Goal: Information Seeking & Learning: Learn about a topic

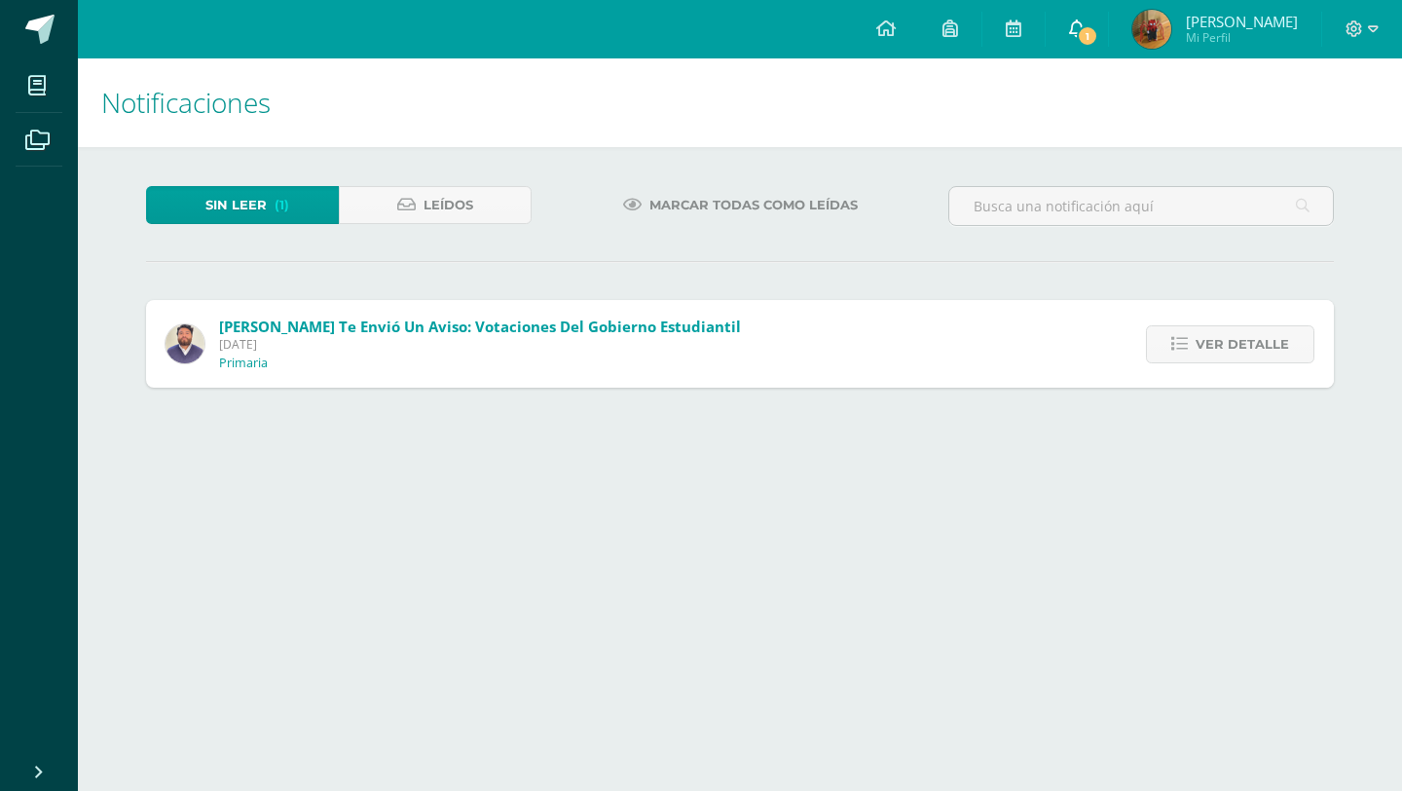
click at [1098, 29] on span "1" at bounding box center [1087, 35] width 21 height 21
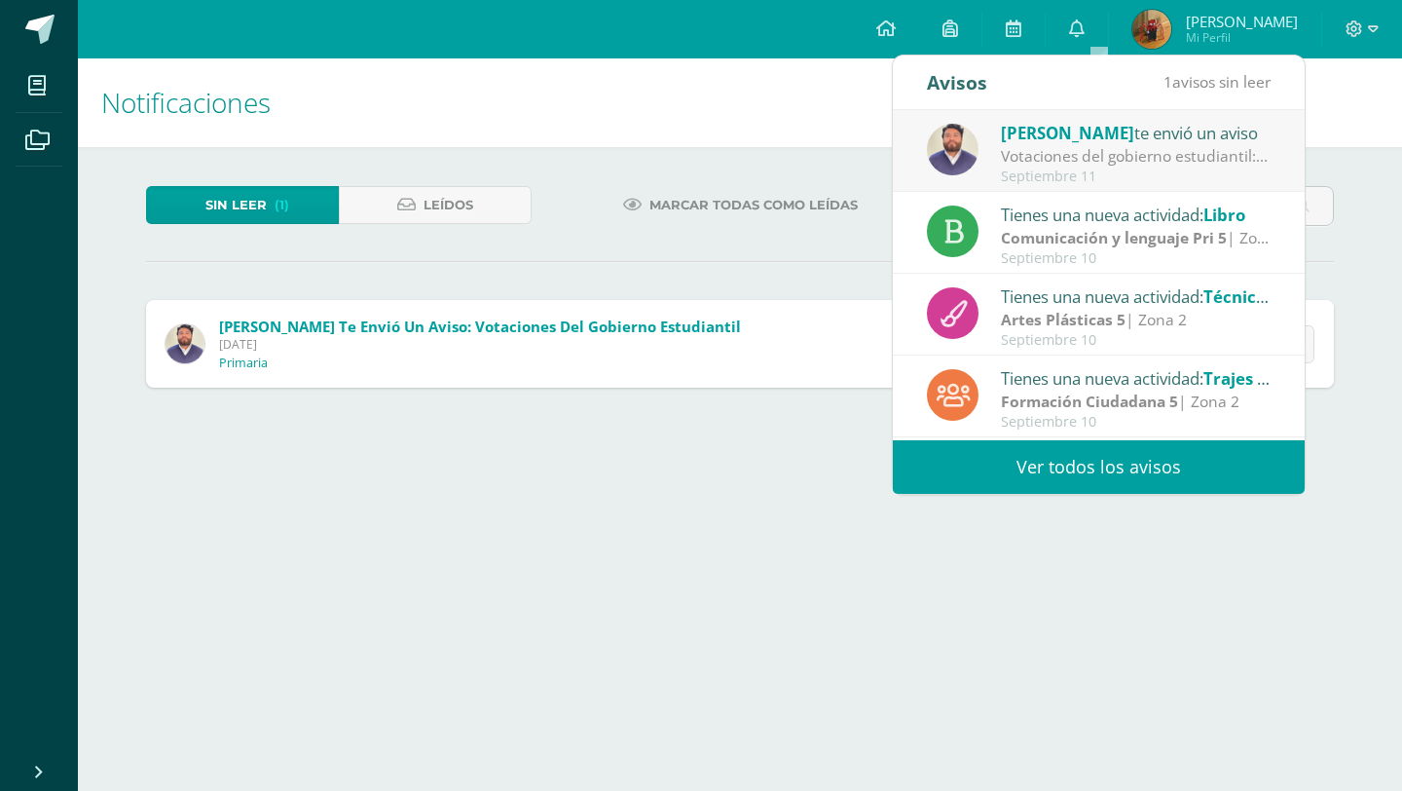
click at [1109, 164] on div "Votaciones del gobierno estudiantil: Estimados padres de familia y estudiantes.…" at bounding box center [1136, 156] width 271 height 22
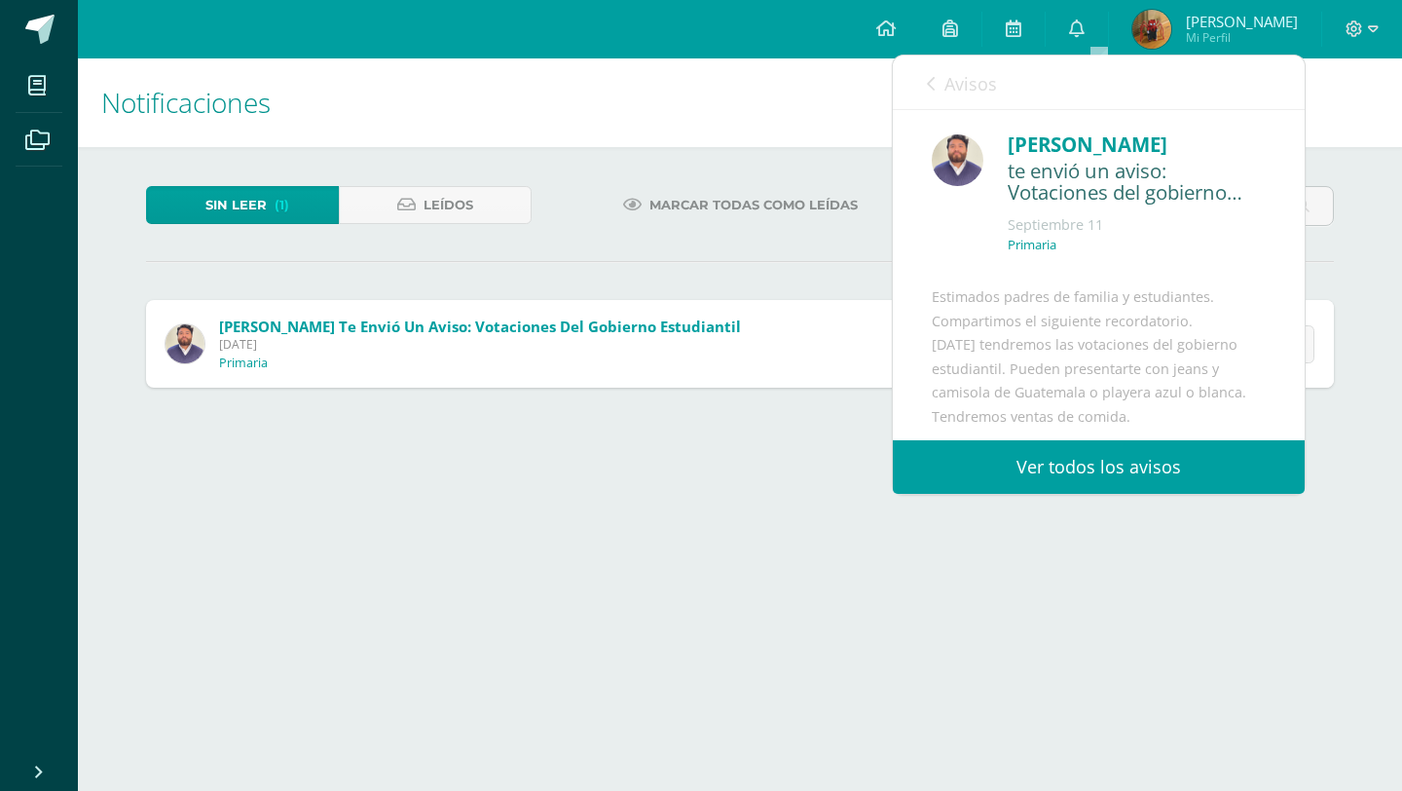
click at [1100, 462] on link "Ver todos los avisos" at bounding box center [1099, 467] width 412 height 54
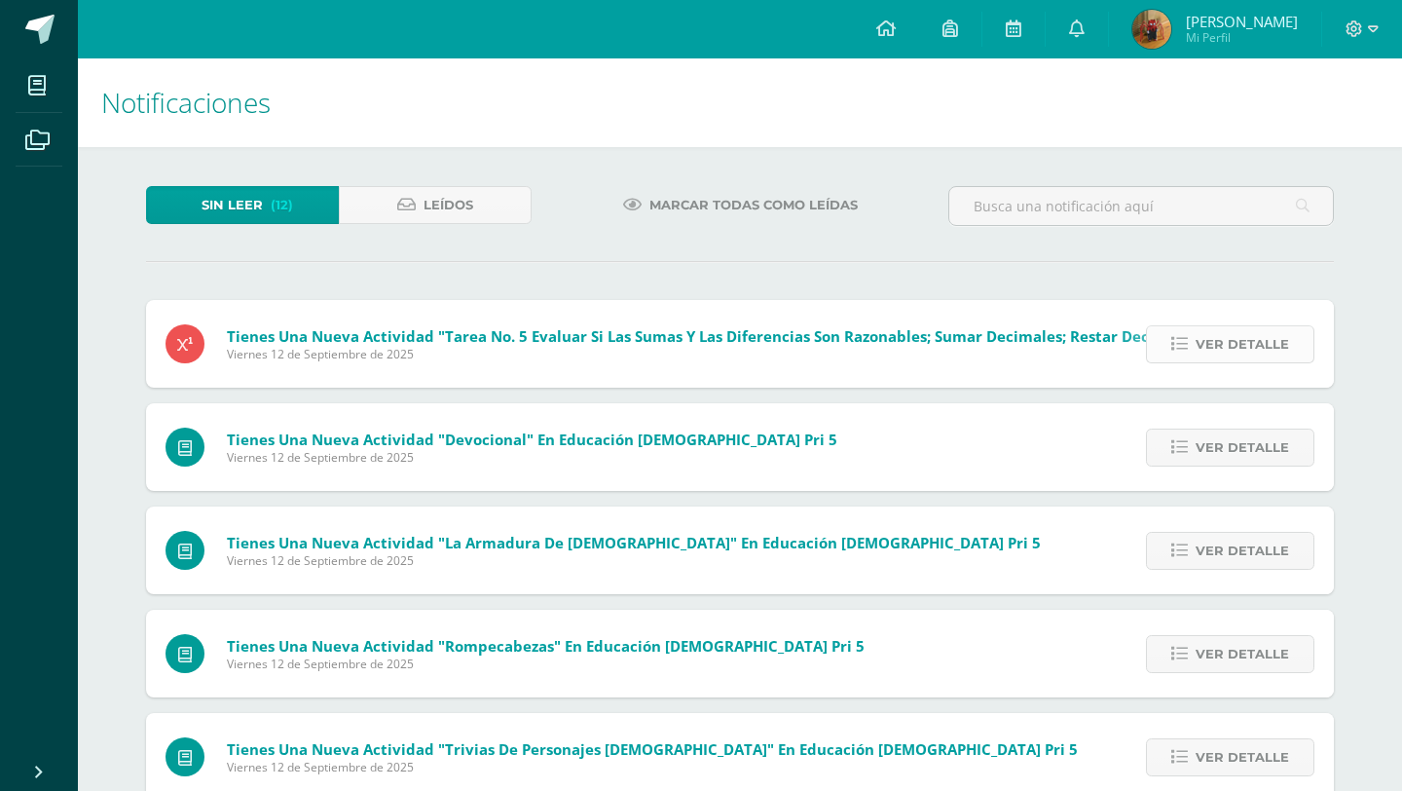
click at [1223, 334] on span "Ver detalle" at bounding box center [1242, 344] width 93 height 36
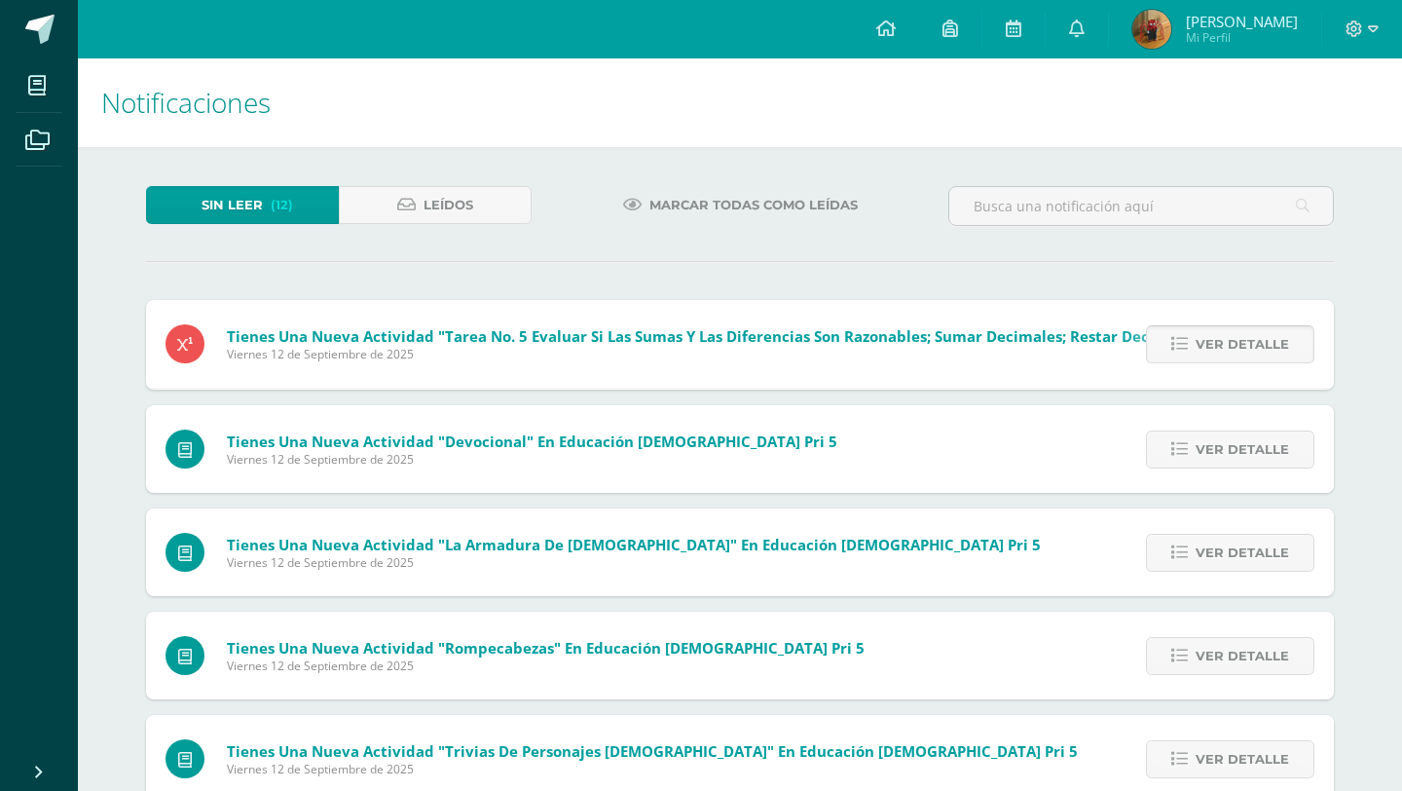
click at [1223, 334] on span "Ver detalle" at bounding box center [1242, 344] width 93 height 36
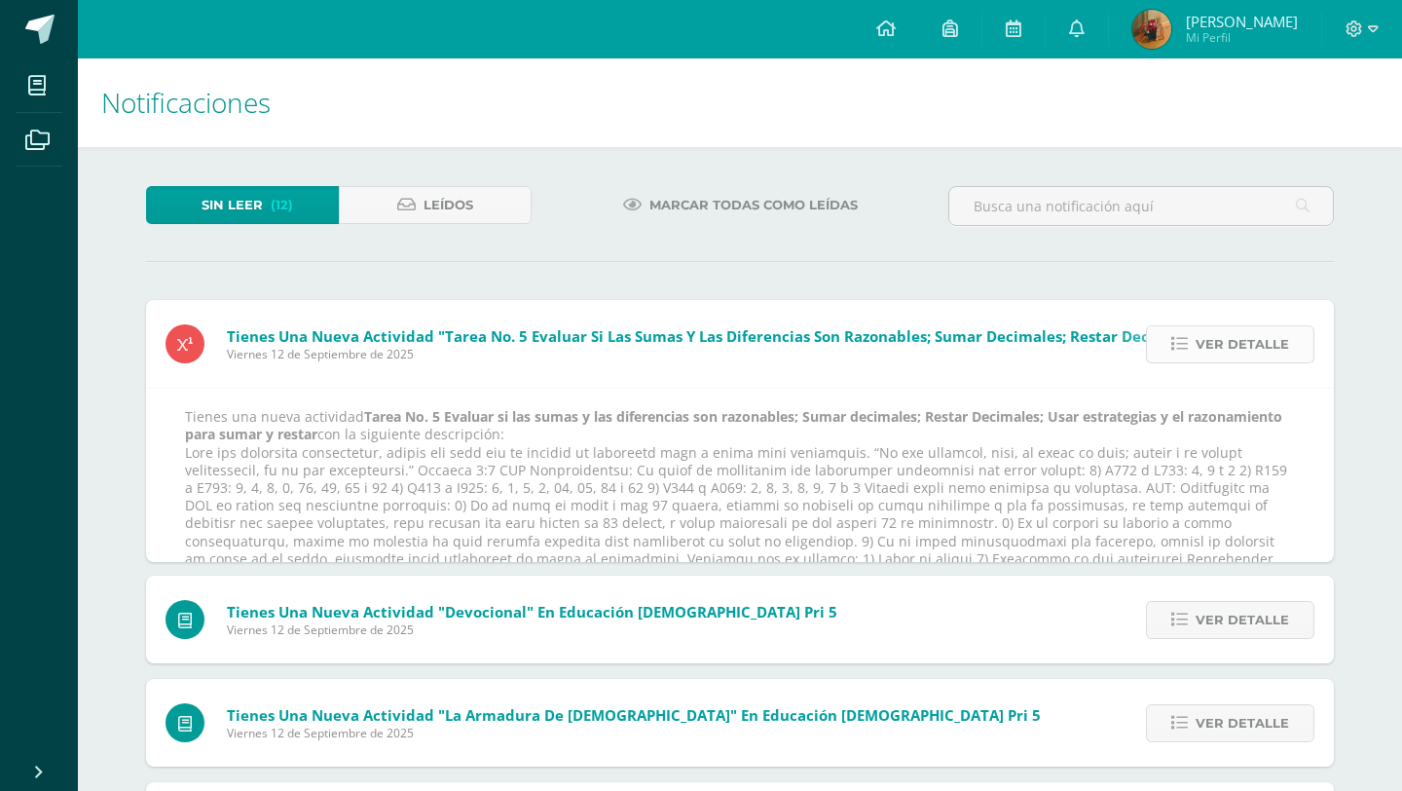
click at [1223, 334] on span "Ver detalle" at bounding box center [1242, 344] width 93 height 36
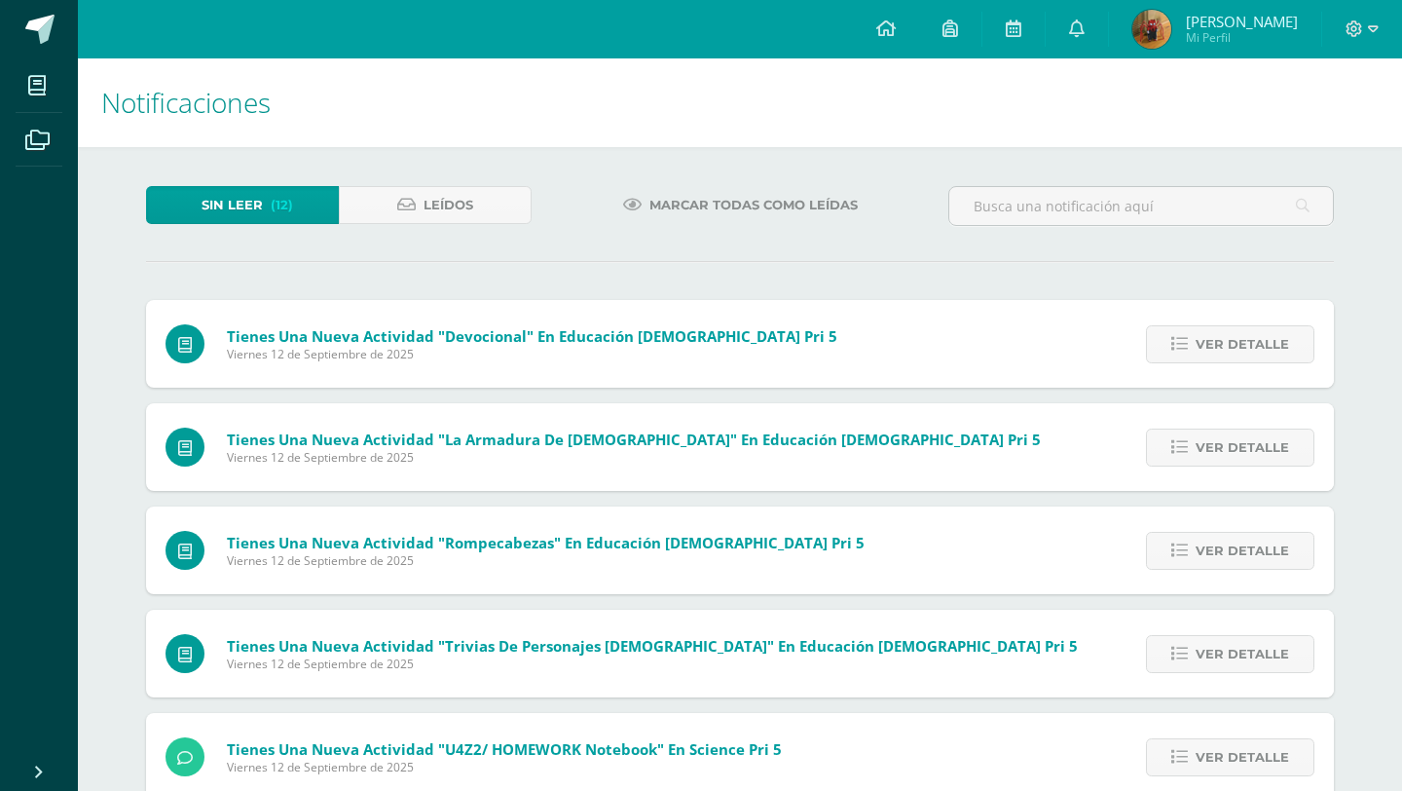
click at [1223, 334] on span "Ver detalle" at bounding box center [1242, 344] width 93 height 36
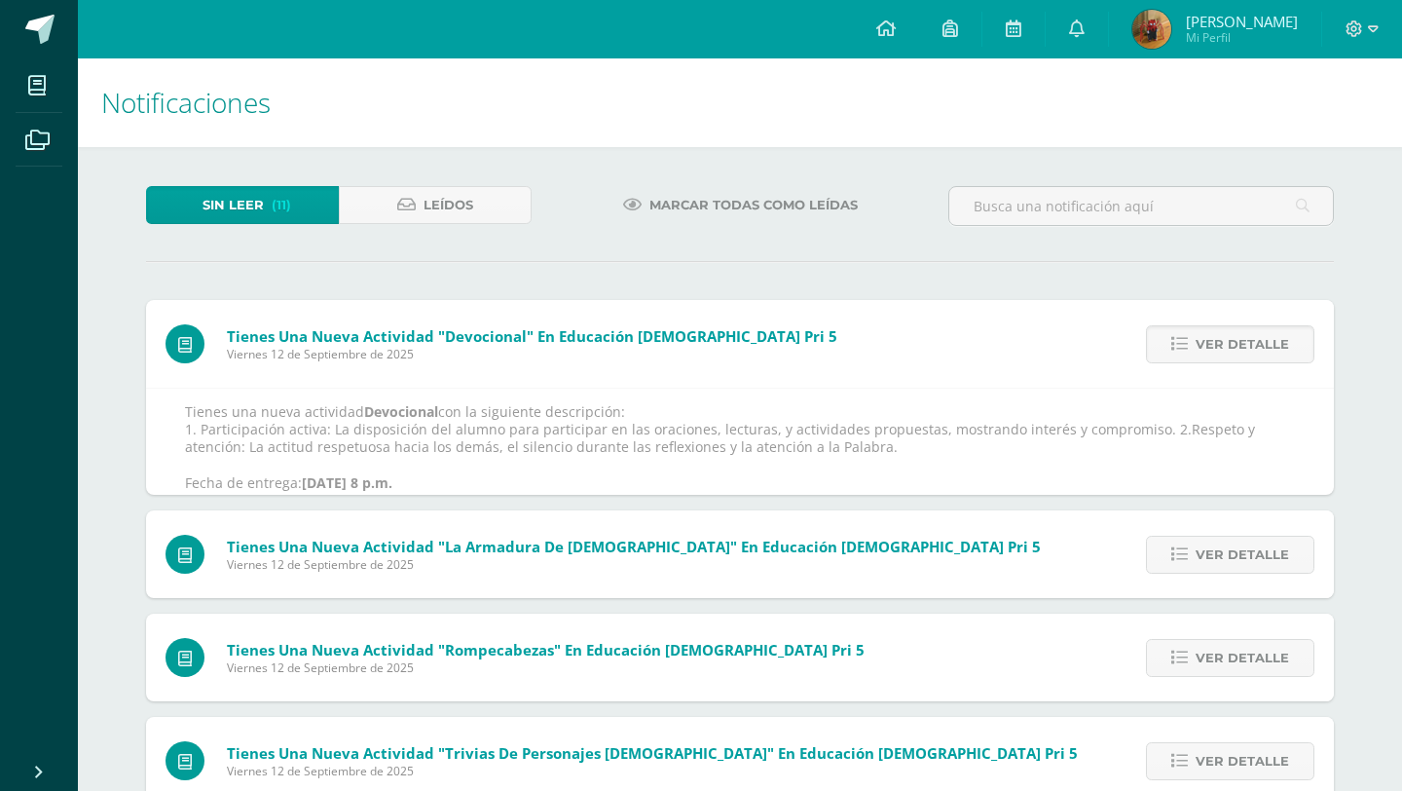
click at [1223, 334] on span "Ver detalle" at bounding box center [1242, 344] width 93 height 36
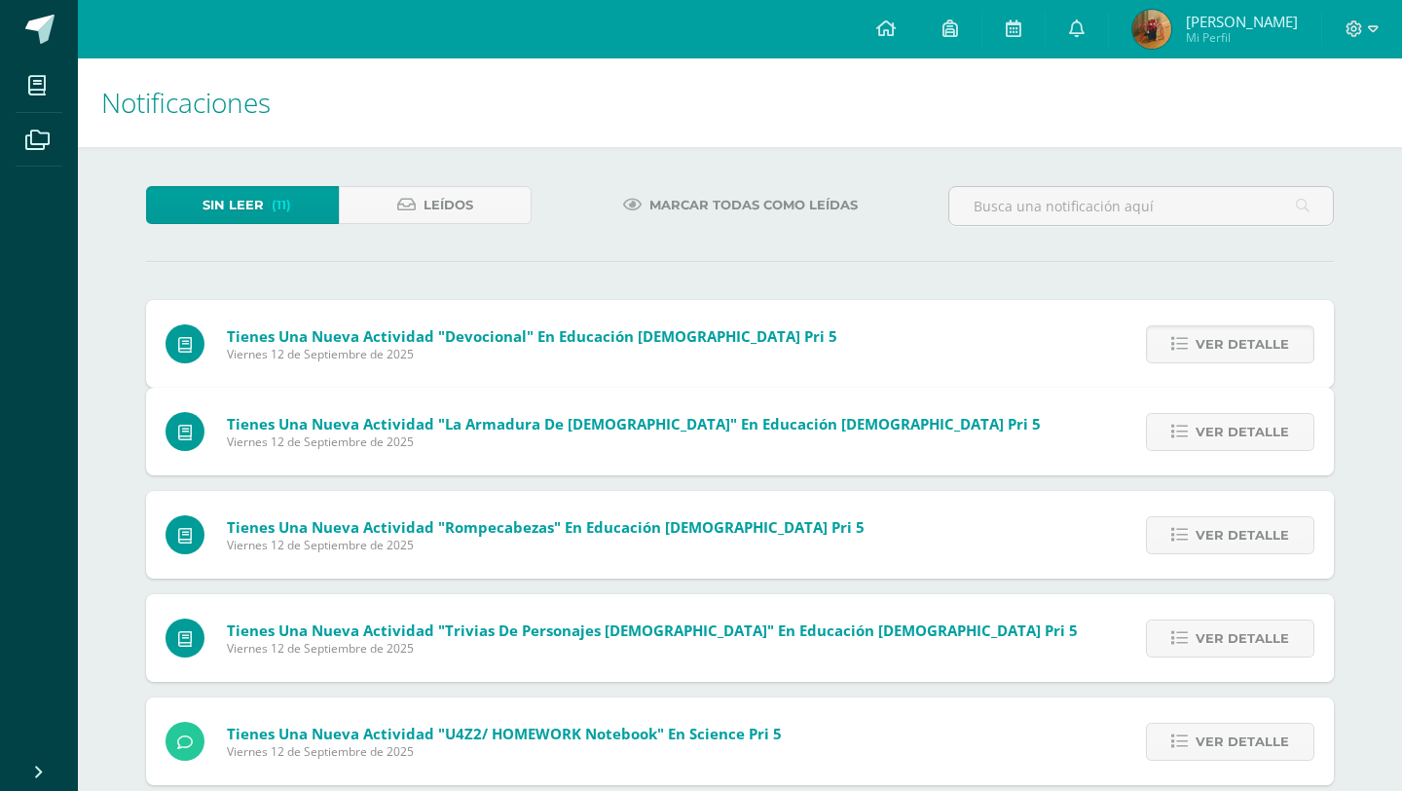
click at [1223, 414] on span "Ver detalle" at bounding box center [1242, 432] width 93 height 36
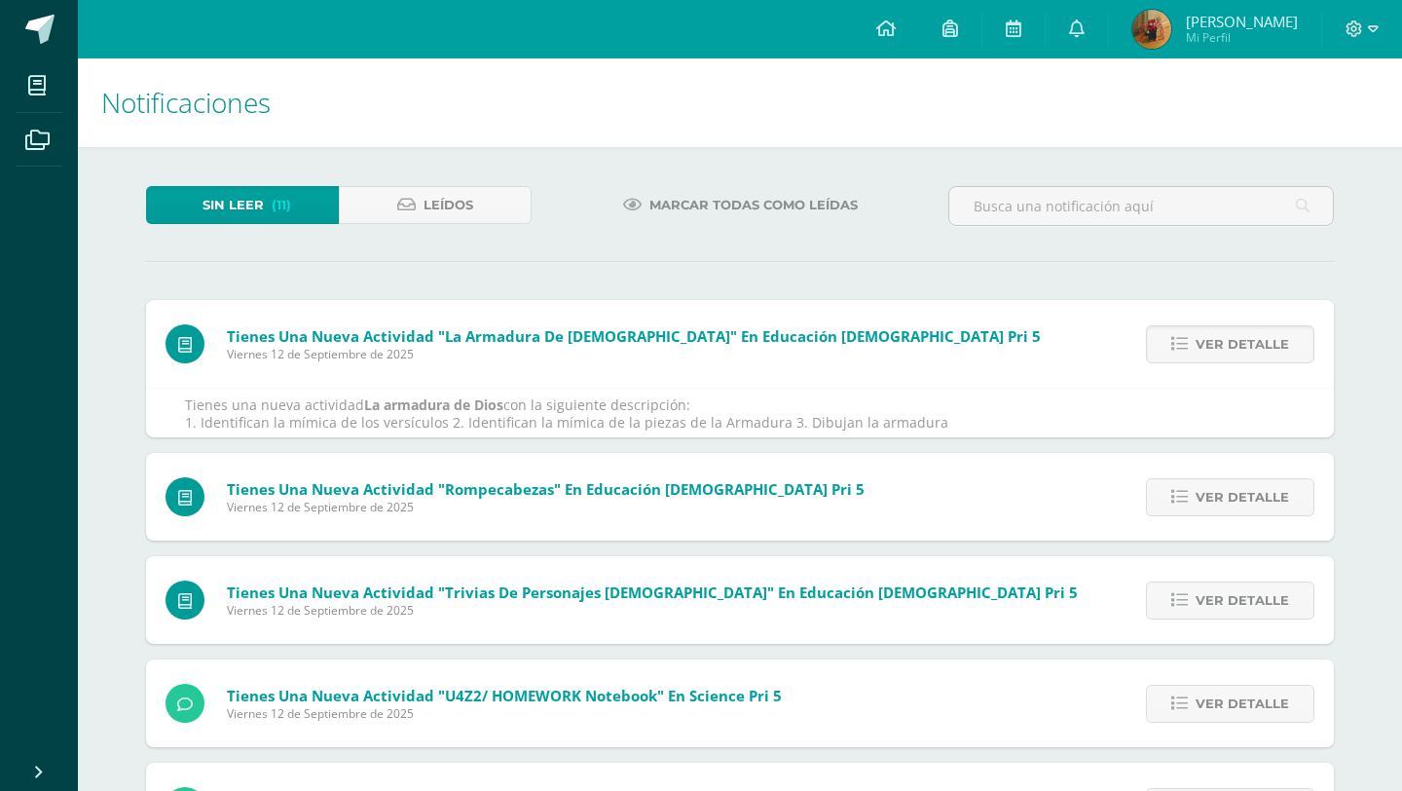
click at [1223, 334] on span "Ver detalle" at bounding box center [1242, 344] width 93 height 36
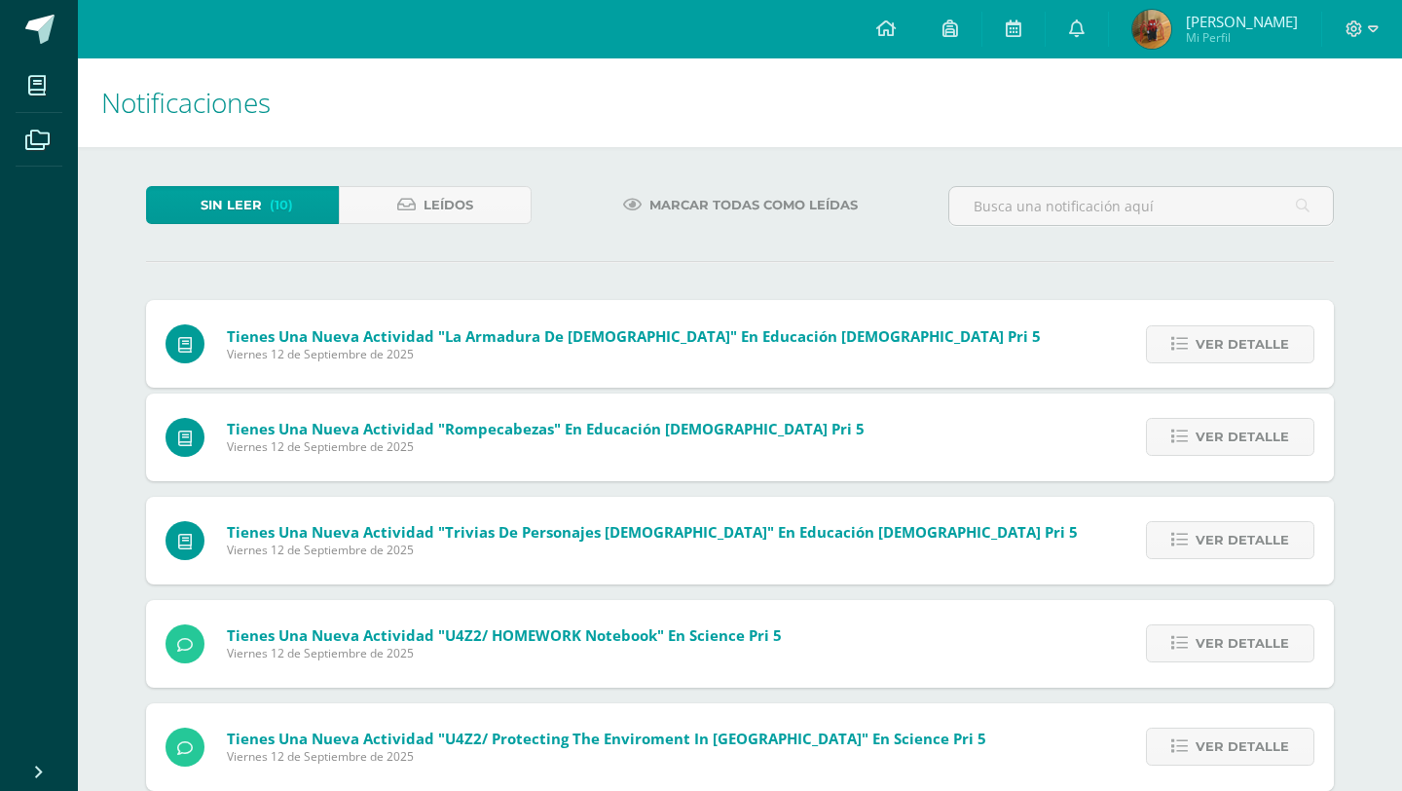
click at [1223, 334] on span "Ver detalle" at bounding box center [1242, 344] width 93 height 36
click at [1223, 419] on span "Ver detalle" at bounding box center [1242, 437] width 93 height 36
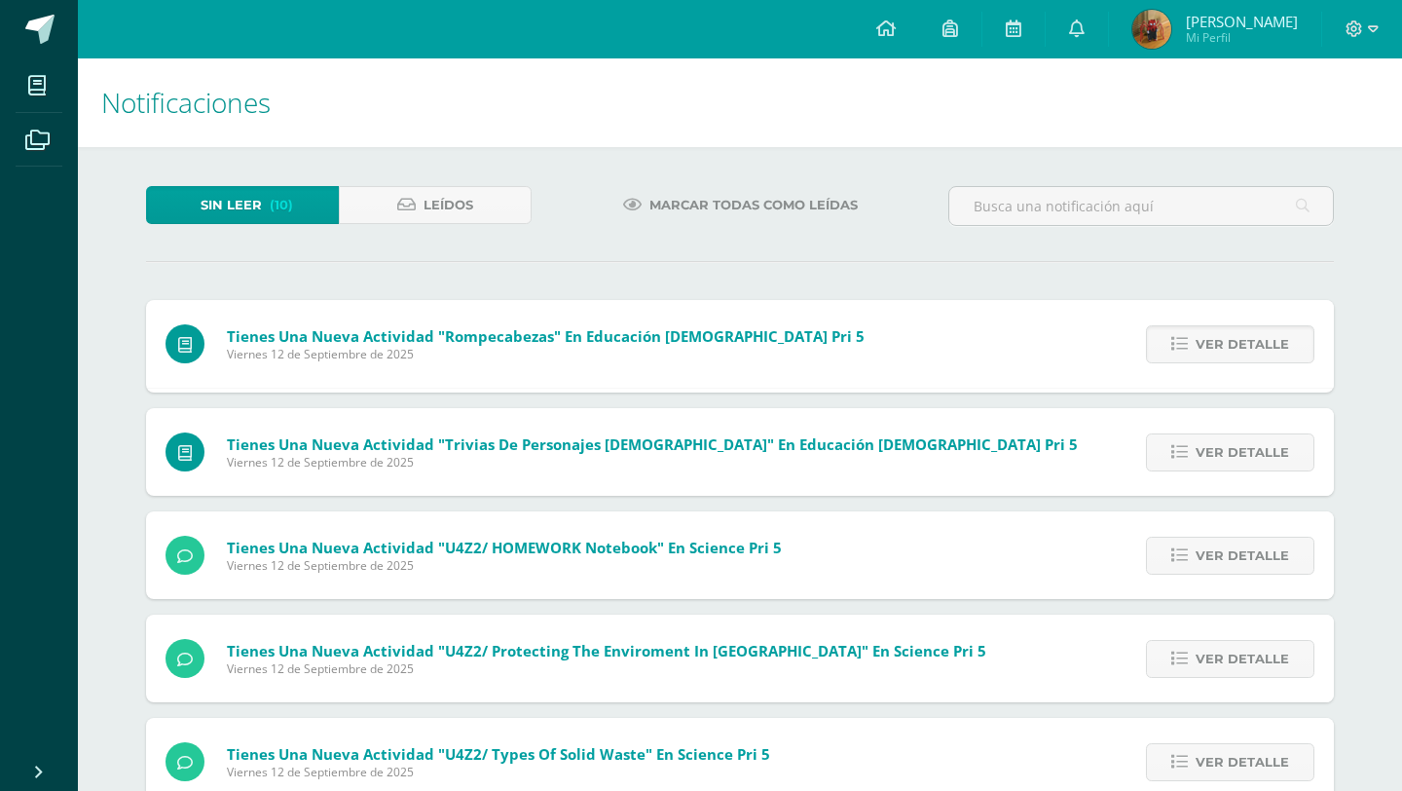
click at [1223, 334] on span "Ver detalle" at bounding box center [1242, 344] width 93 height 36
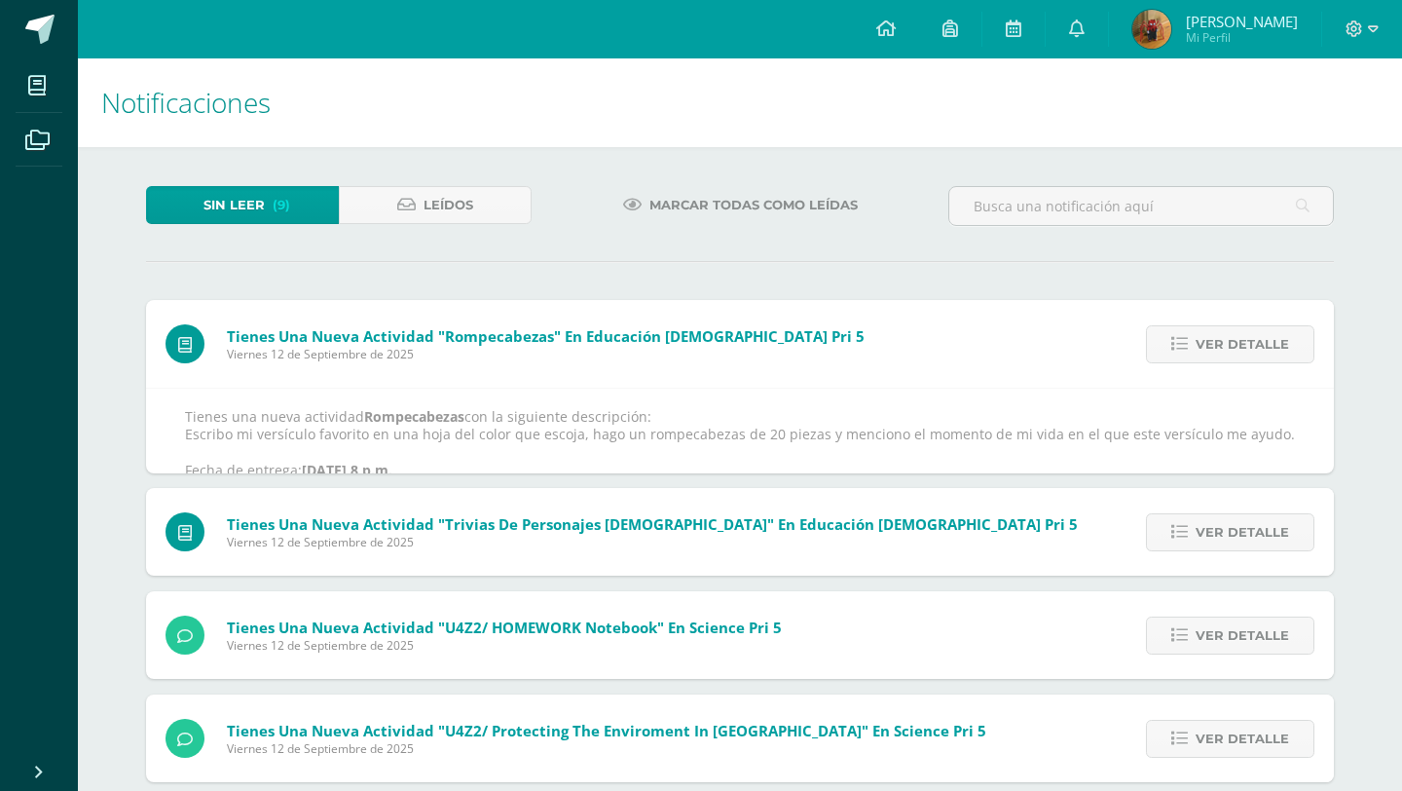
click at [1223, 334] on span "Ver detalle" at bounding box center [1242, 344] width 93 height 36
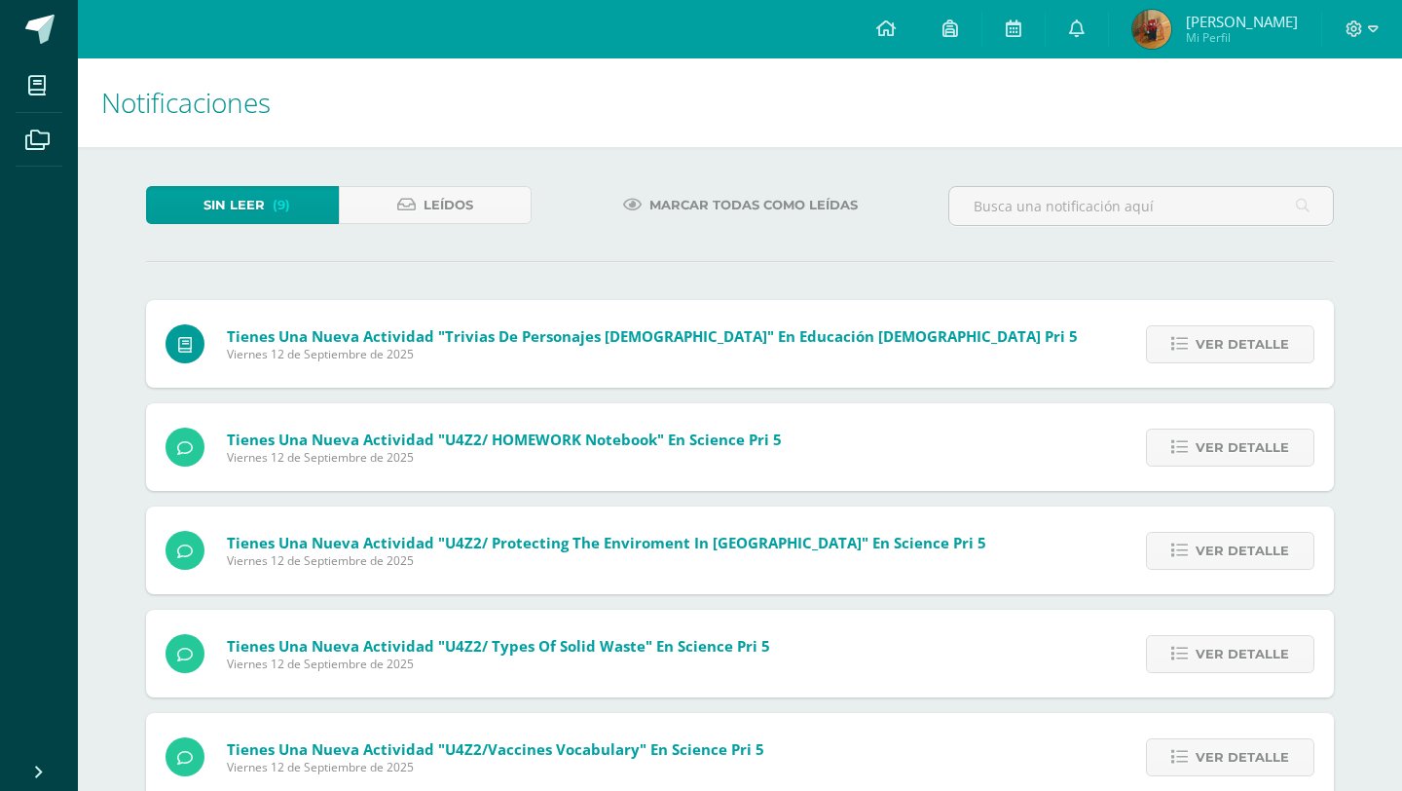
click at [1223, 334] on span "Ver detalle" at bounding box center [1242, 344] width 93 height 36
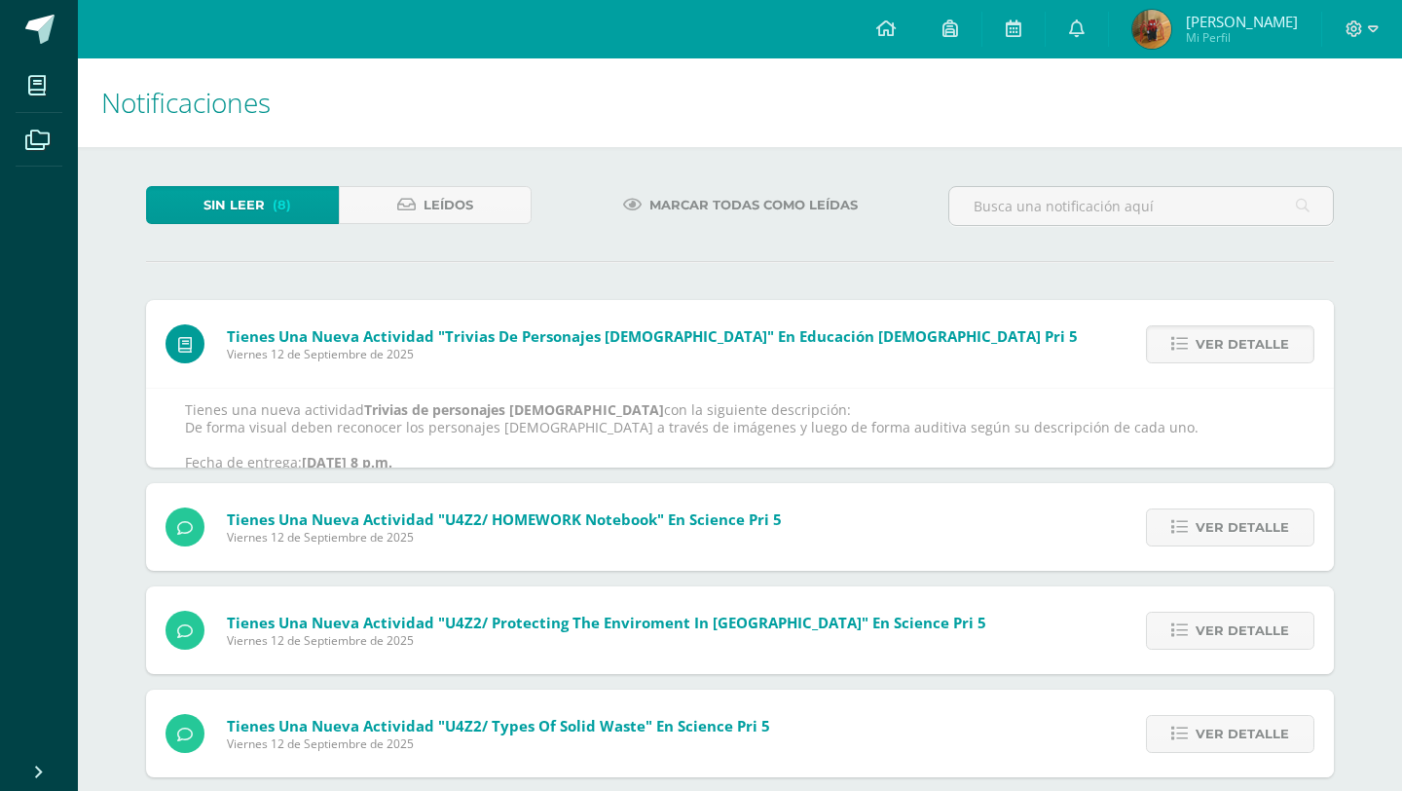
click at [1223, 334] on span "Ver detalle" at bounding box center [1242, 344] width 93 height 36
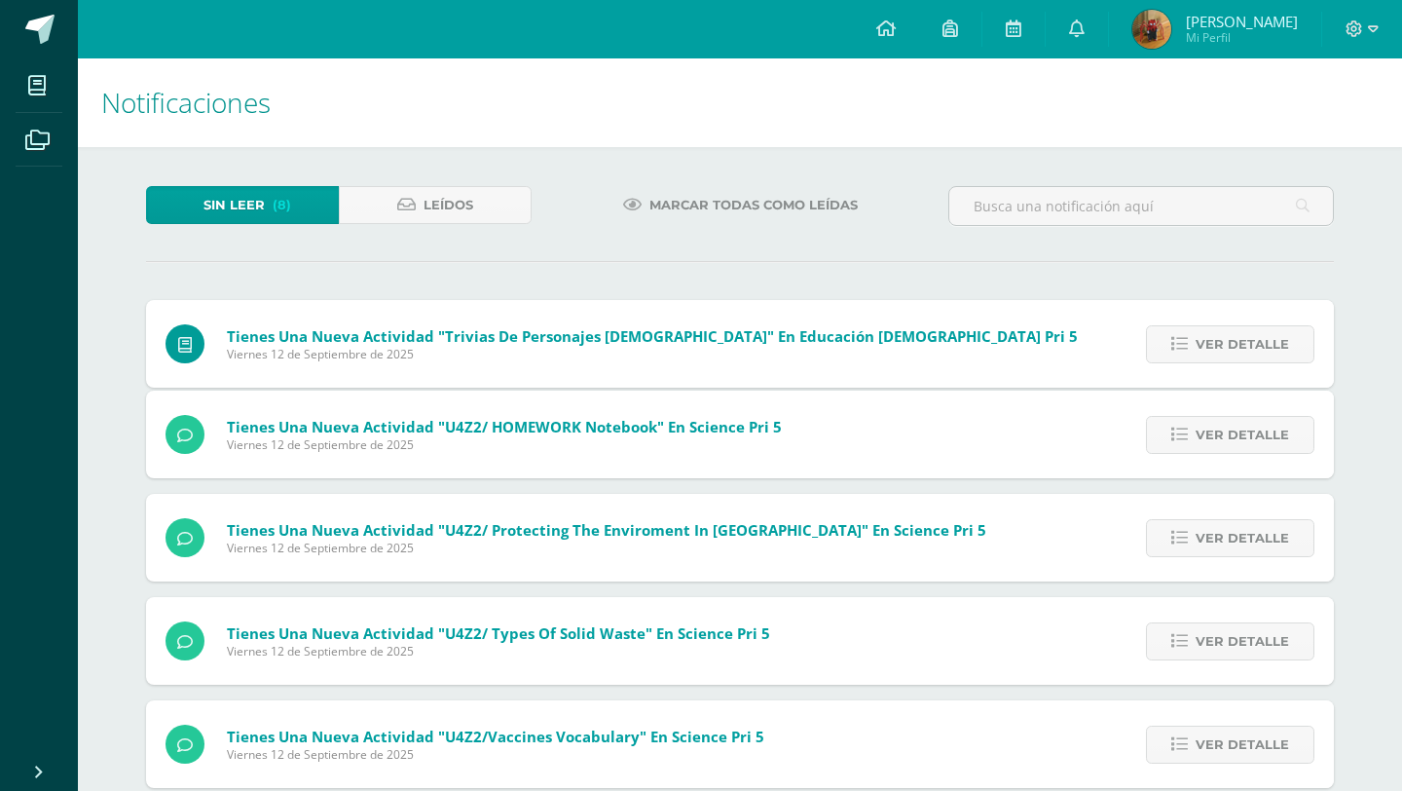
click at [1223, 334] on span "Ver detalle" at bounding box center [1242, 344] width 93 height 36
click at [1223, 417] on span "Ver detalle" at bounding box center [1242, 435] width 93 height 36
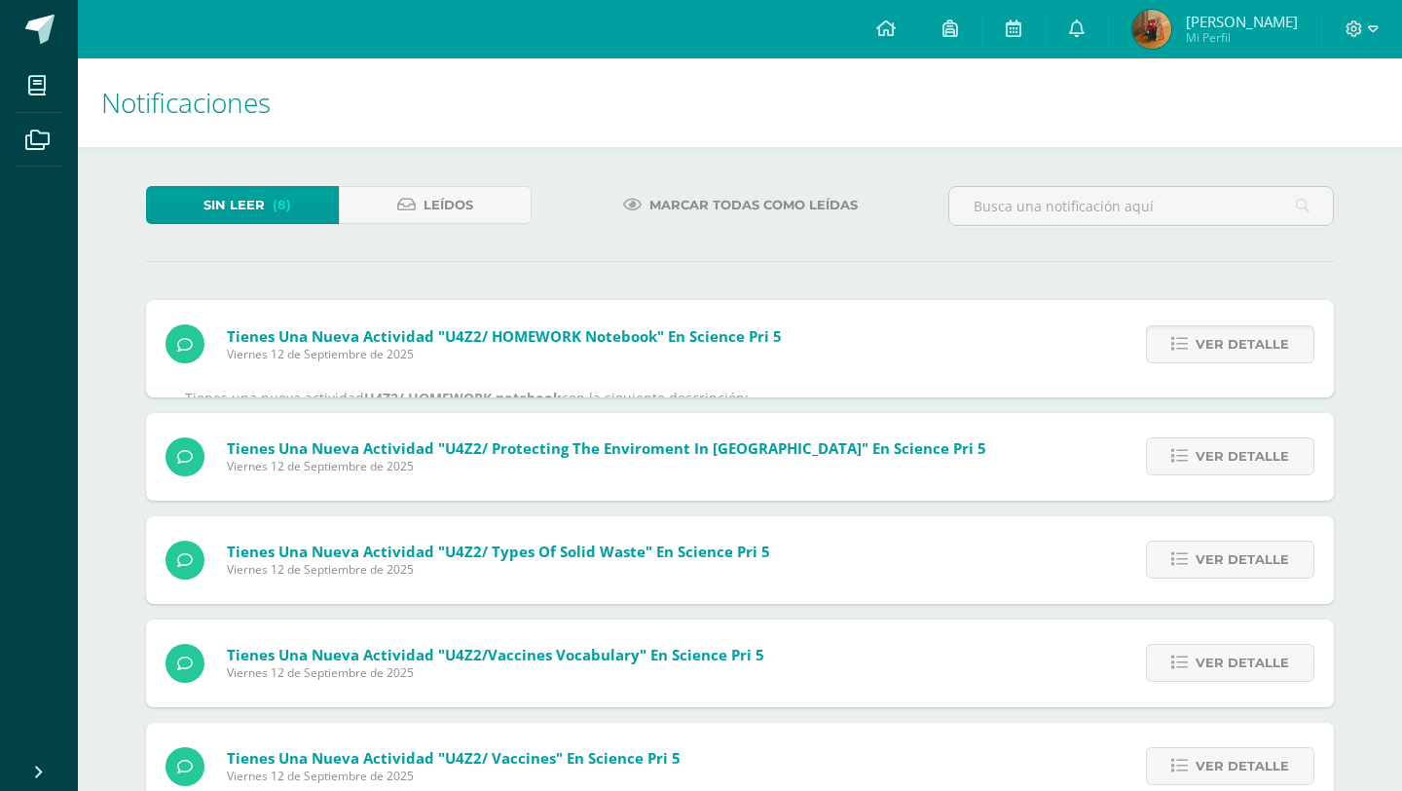
click at [1223, 334] on span "Ver detalle" at bounding box center [1242, 344] width 93 height 36
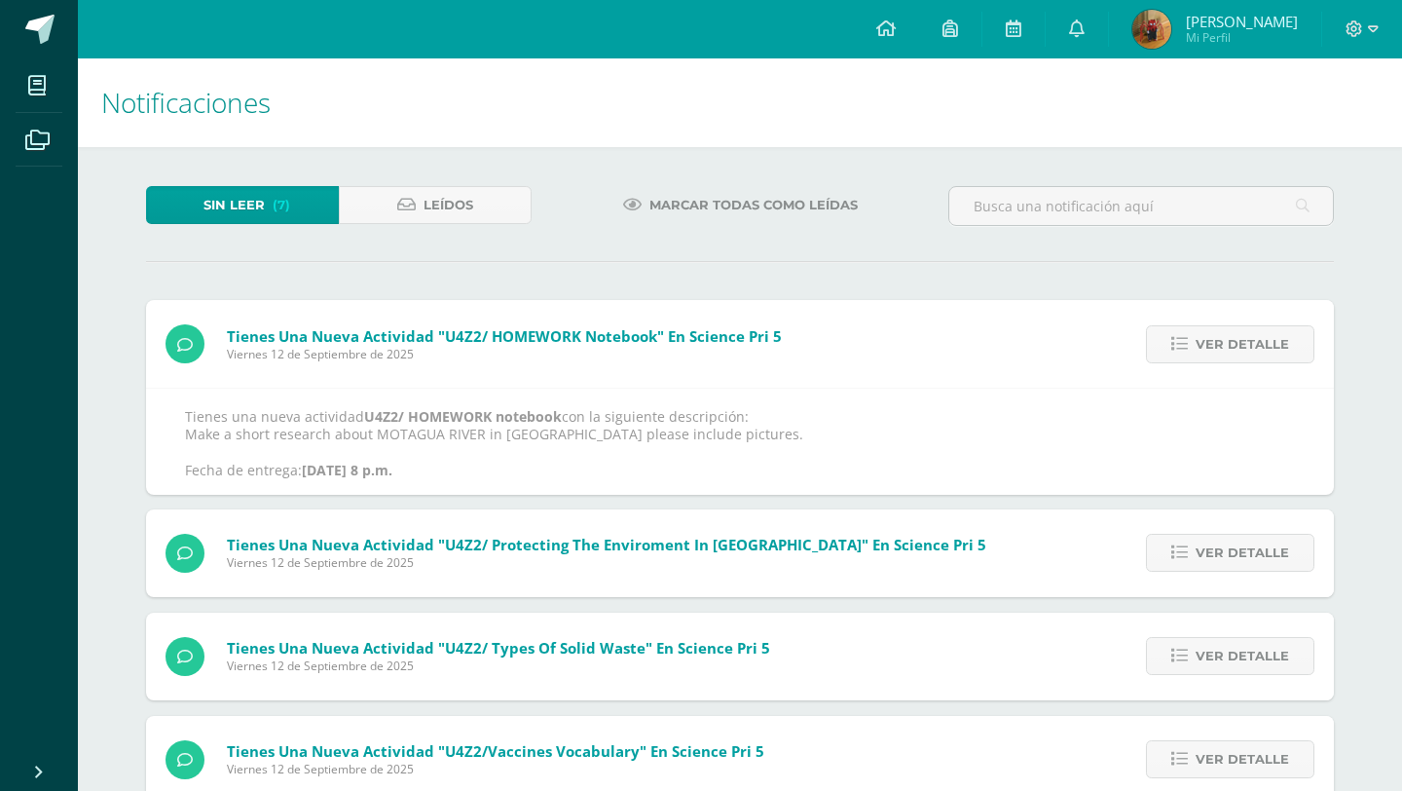
click at [1223, 334] on span "Ver detalle" at bounding box center [1242, 344] width 93 height 36
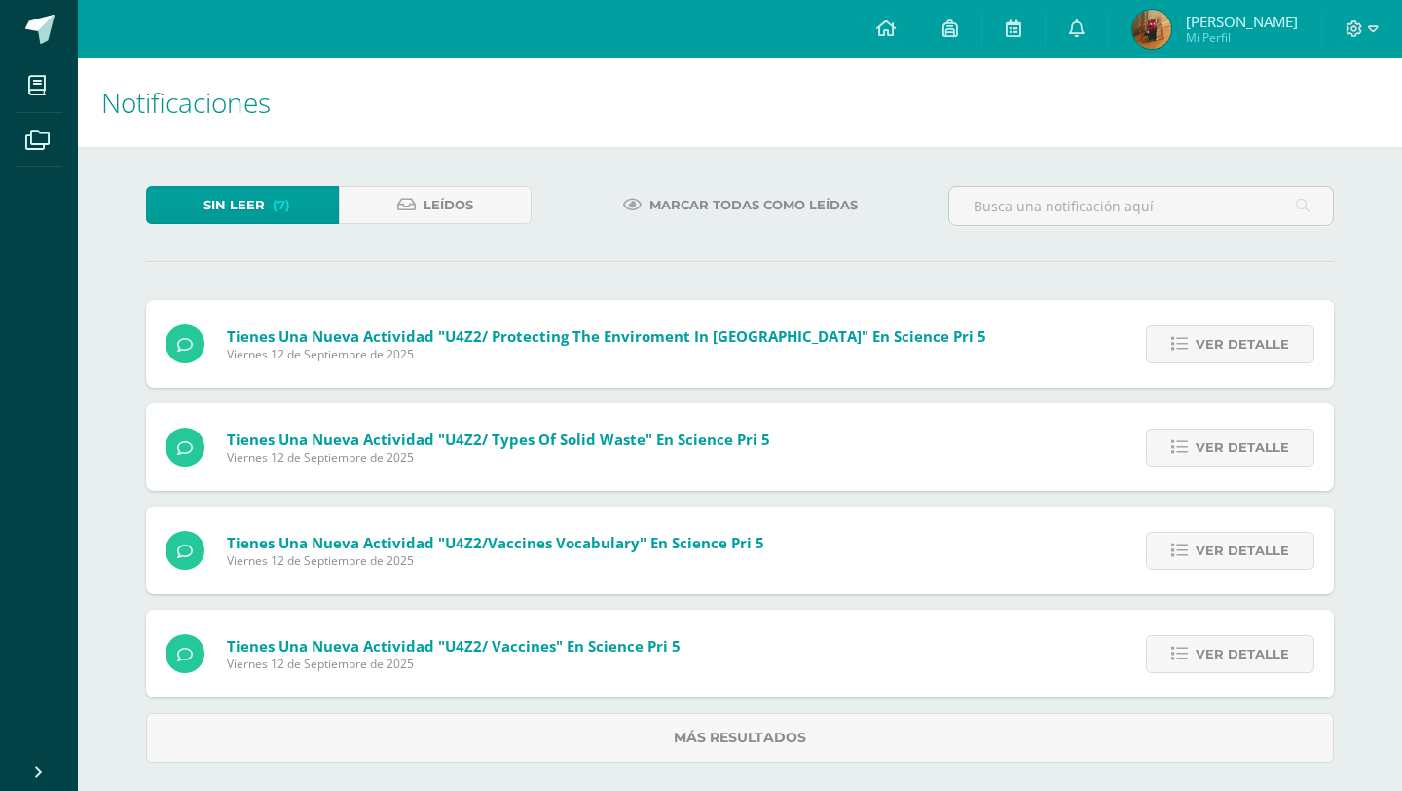
click at [1223, 334] on span "Ver detalle" at bounding box center [1242, 344] width 93 height 36
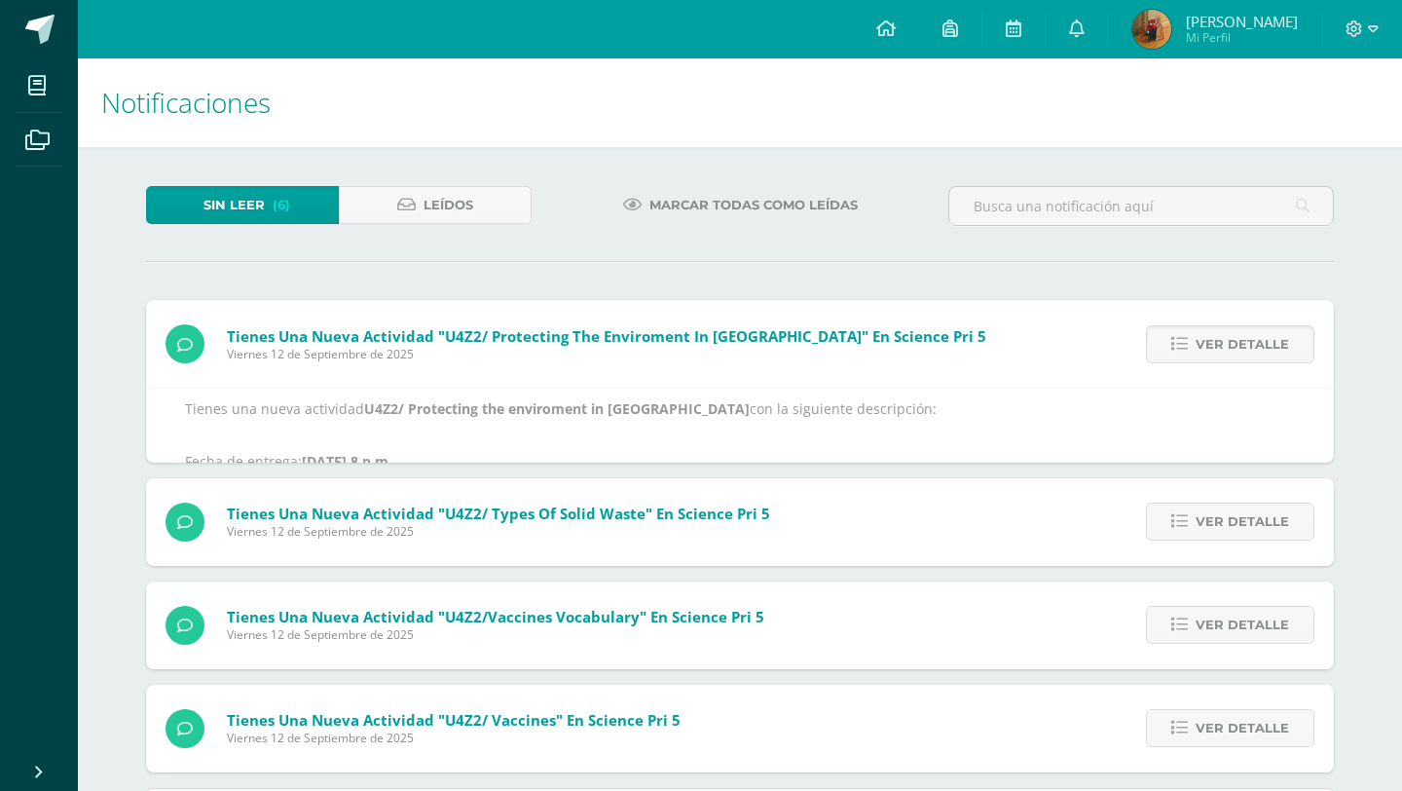
click at [1223, 334] on span "Ver detalle" at bounding box center [1242, 344] width 93 height 36
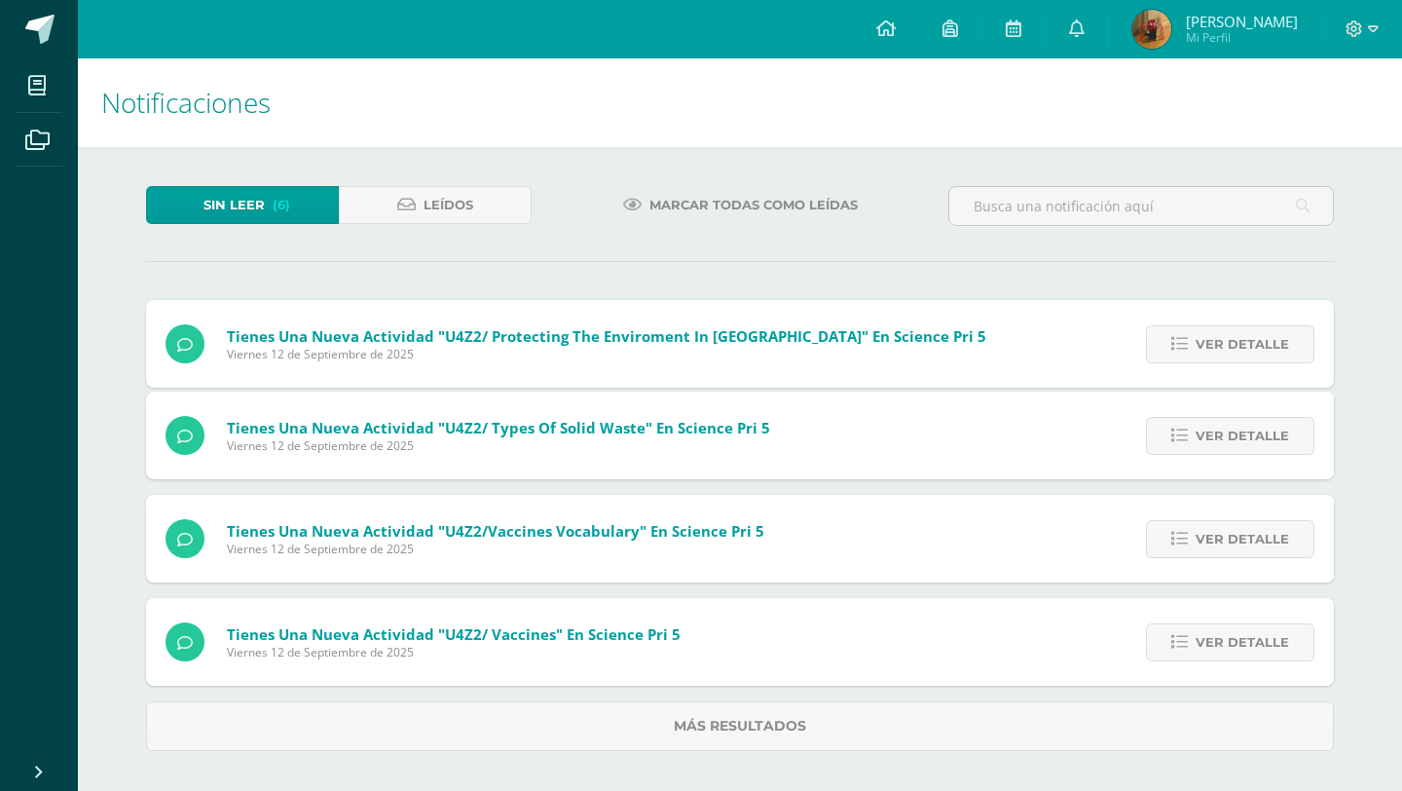
click at [1223, 334] on span "Ver detalle" at bounding box center [1242, 344] width 93 height 36
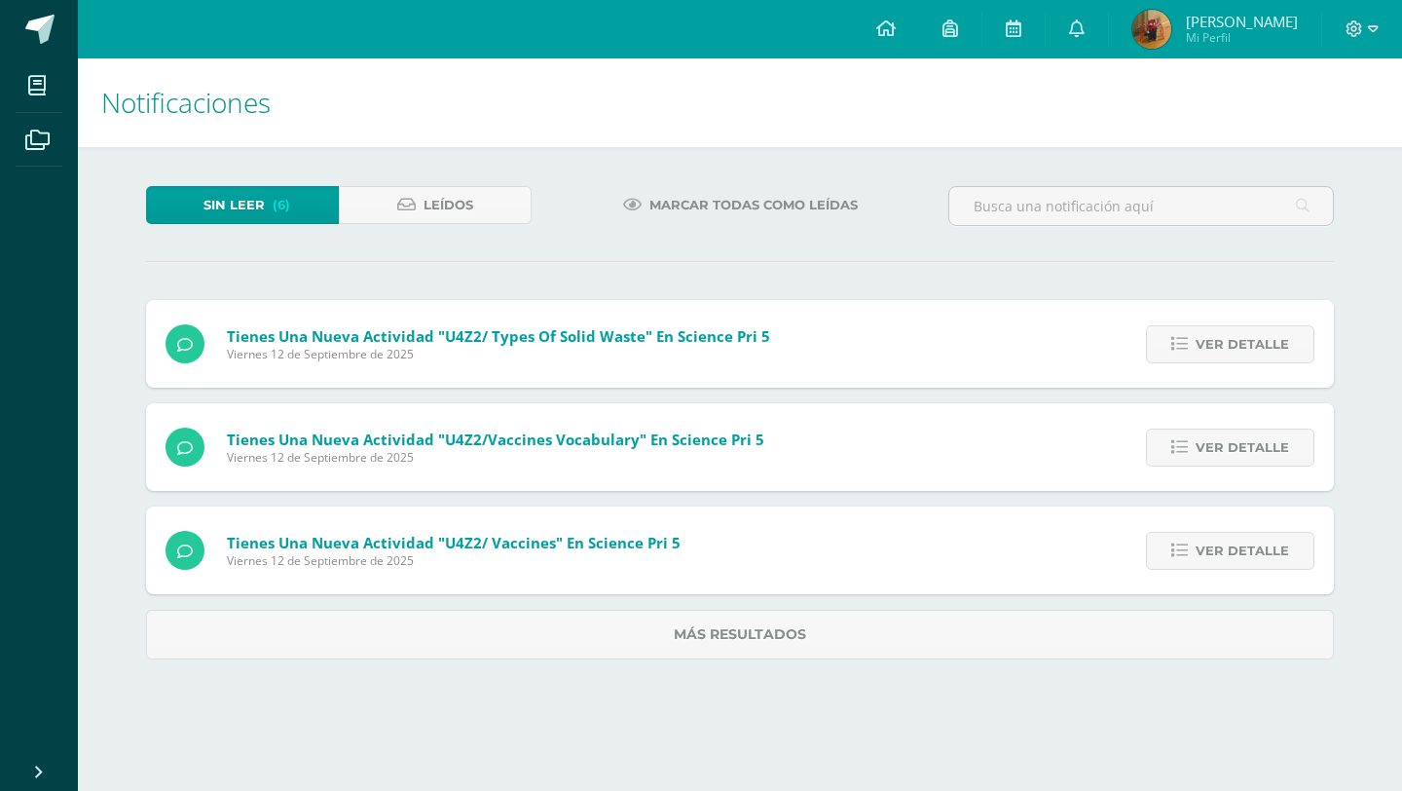
click at [1223, 334] on span "Ver detalle" at bounding box center [1242, 344] width 93 height 36
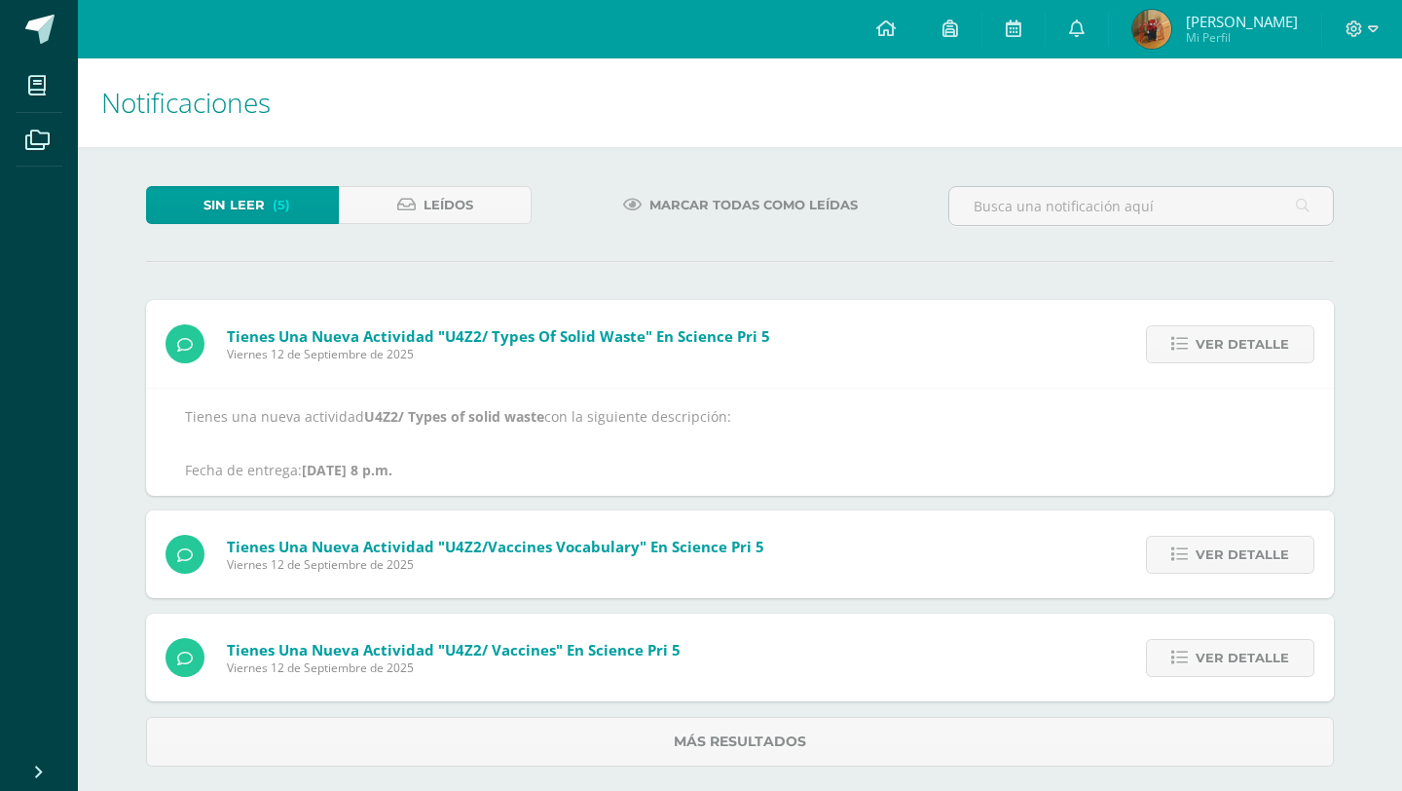
click at [1223, 334] on span "Ver detalle" at bounding box center [1242, 344] width 93 height 36
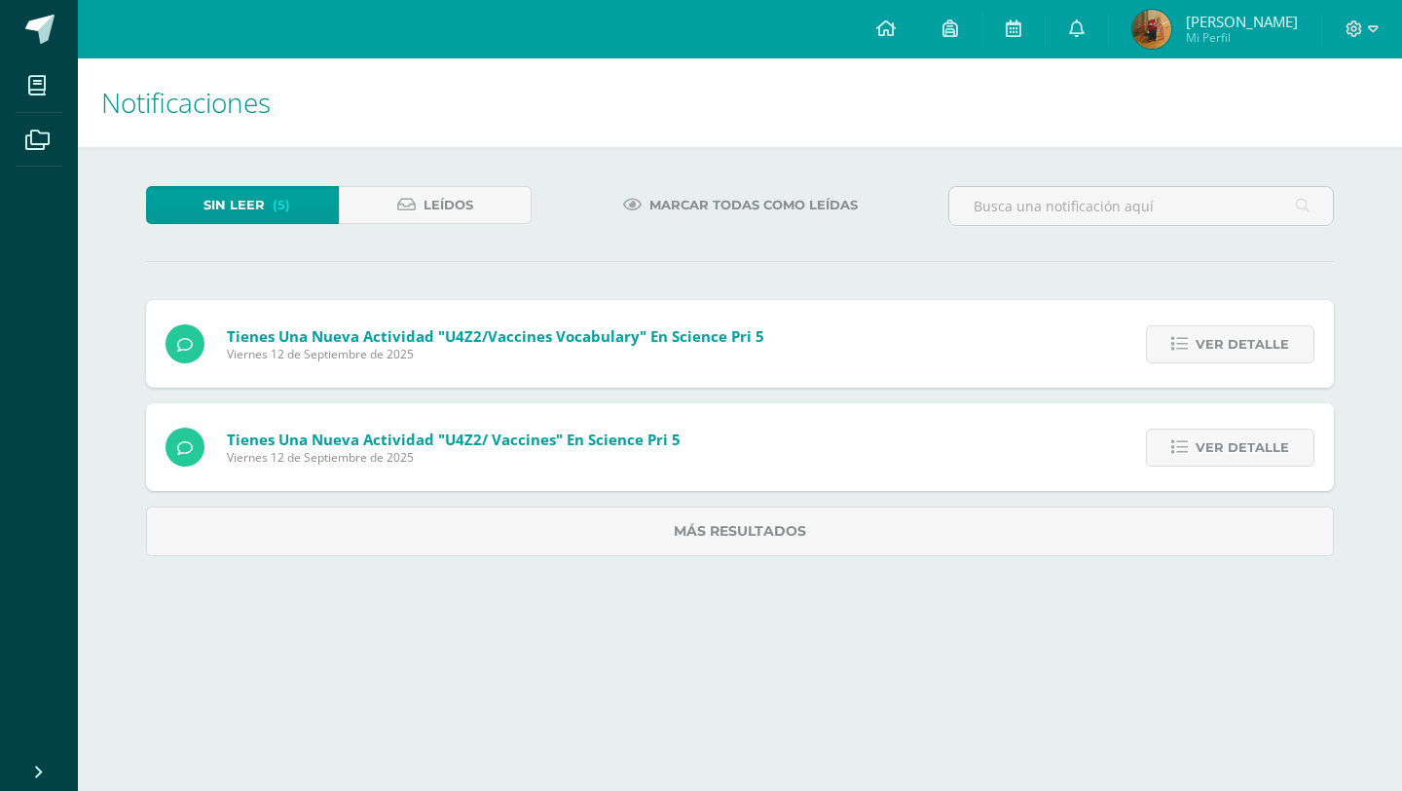
click at [1223, 334] on span "Ver detalle" at bounding box center [1242, 344] width 93 height 36
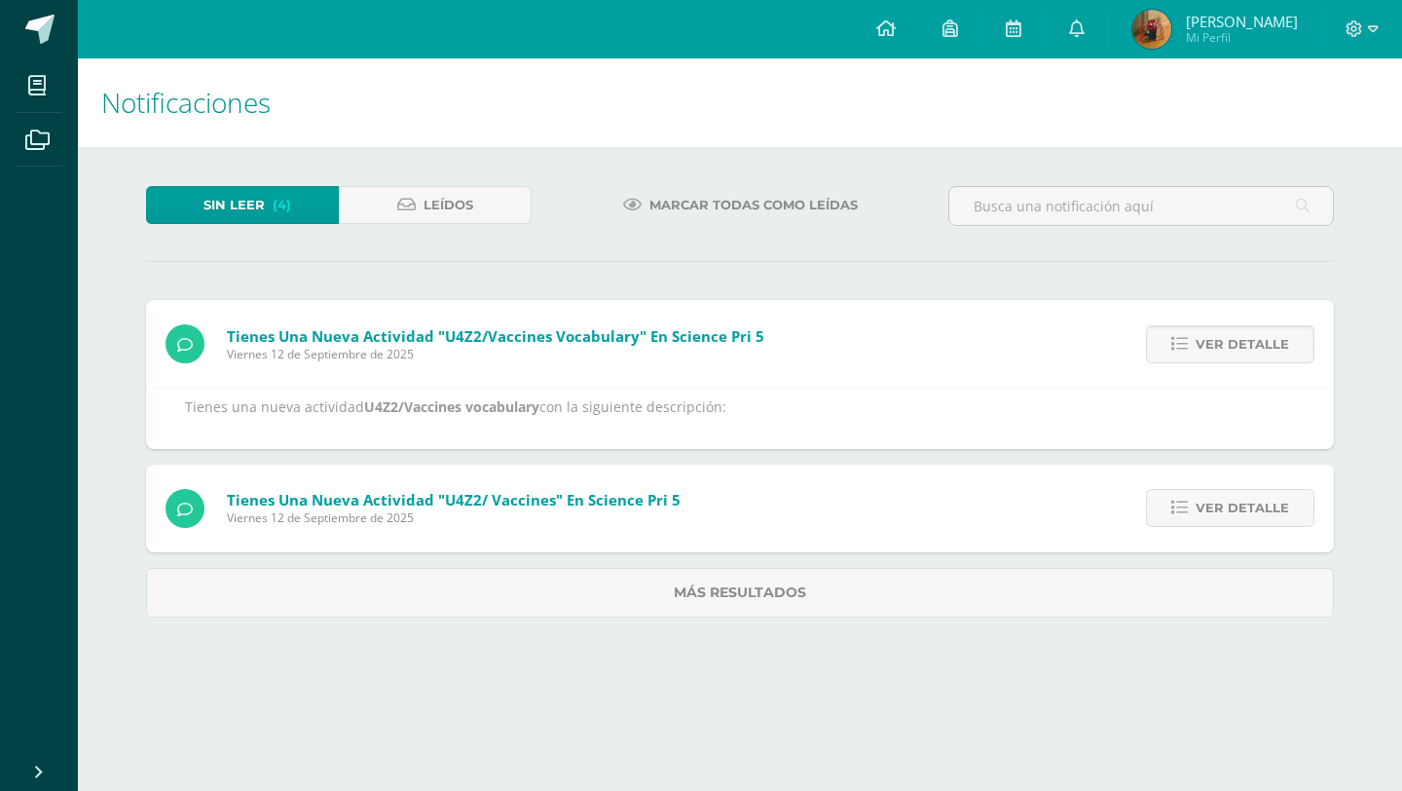
click at [1223, 334] on span "Ver detalle" at bounding box center [1242, 344] width 93 height 36
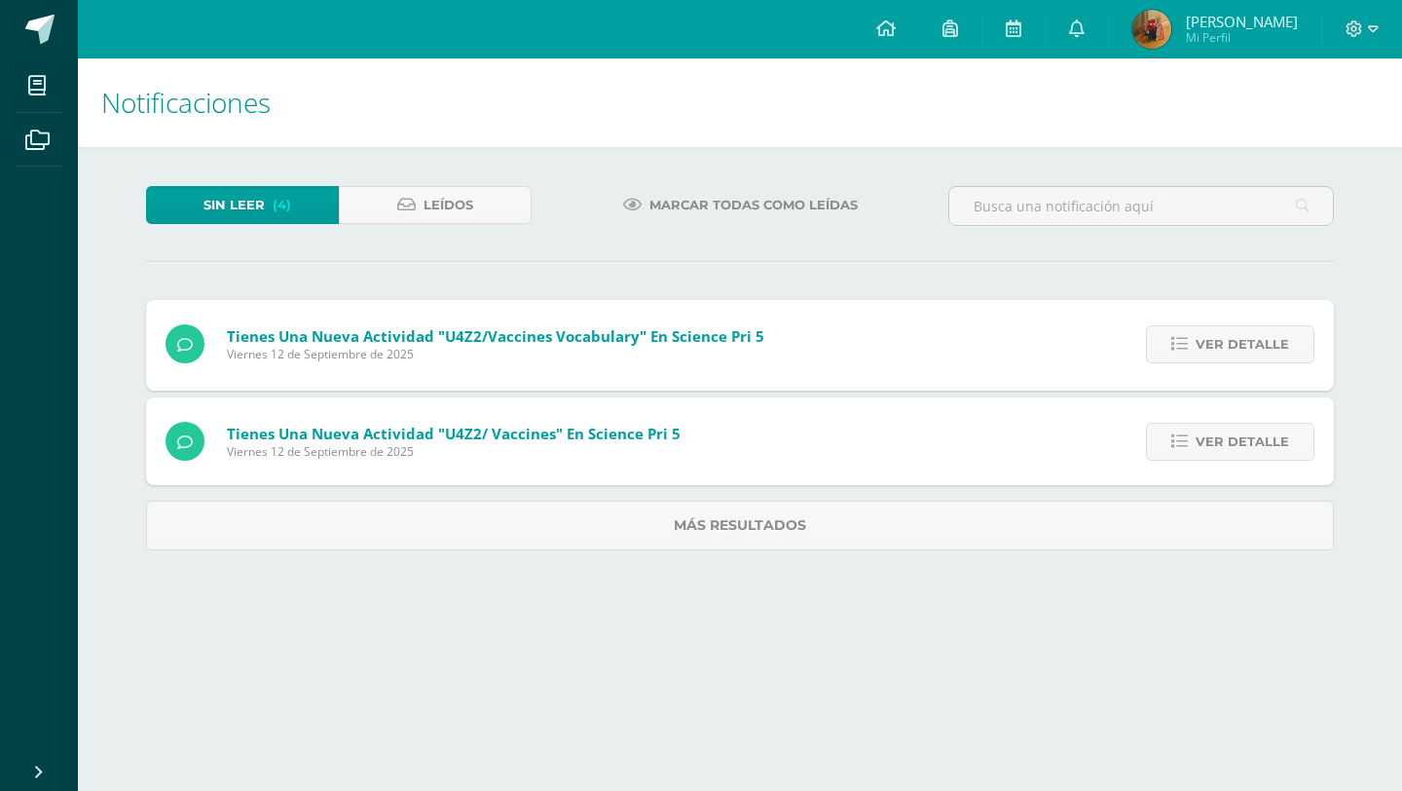
click at [1223, 334] on span "Ver detalle" at bounding box center [1242, 344] width 93 height 36
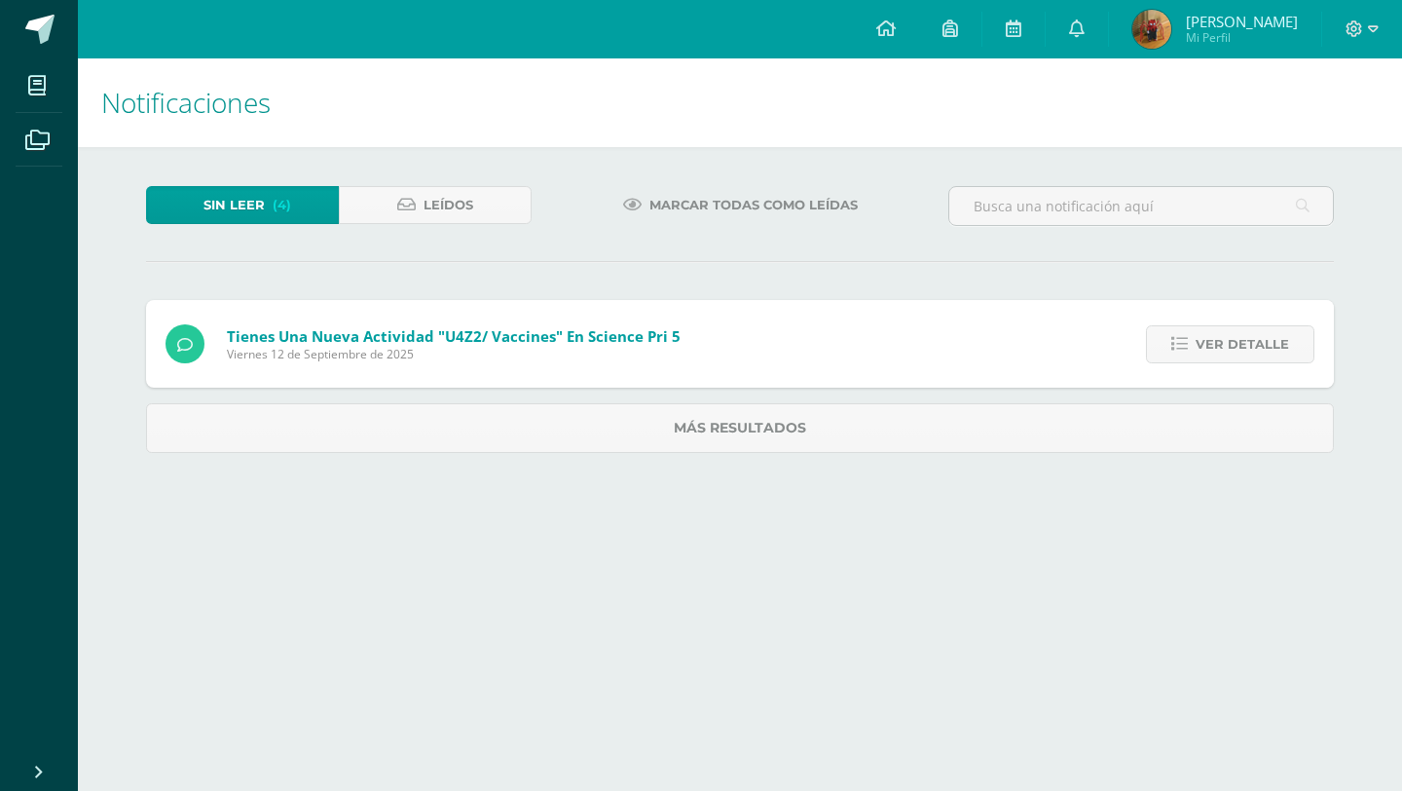
click at [1223, 334] on span "Ver detalle" at bounding box center [1242, 344] width 93 height 36
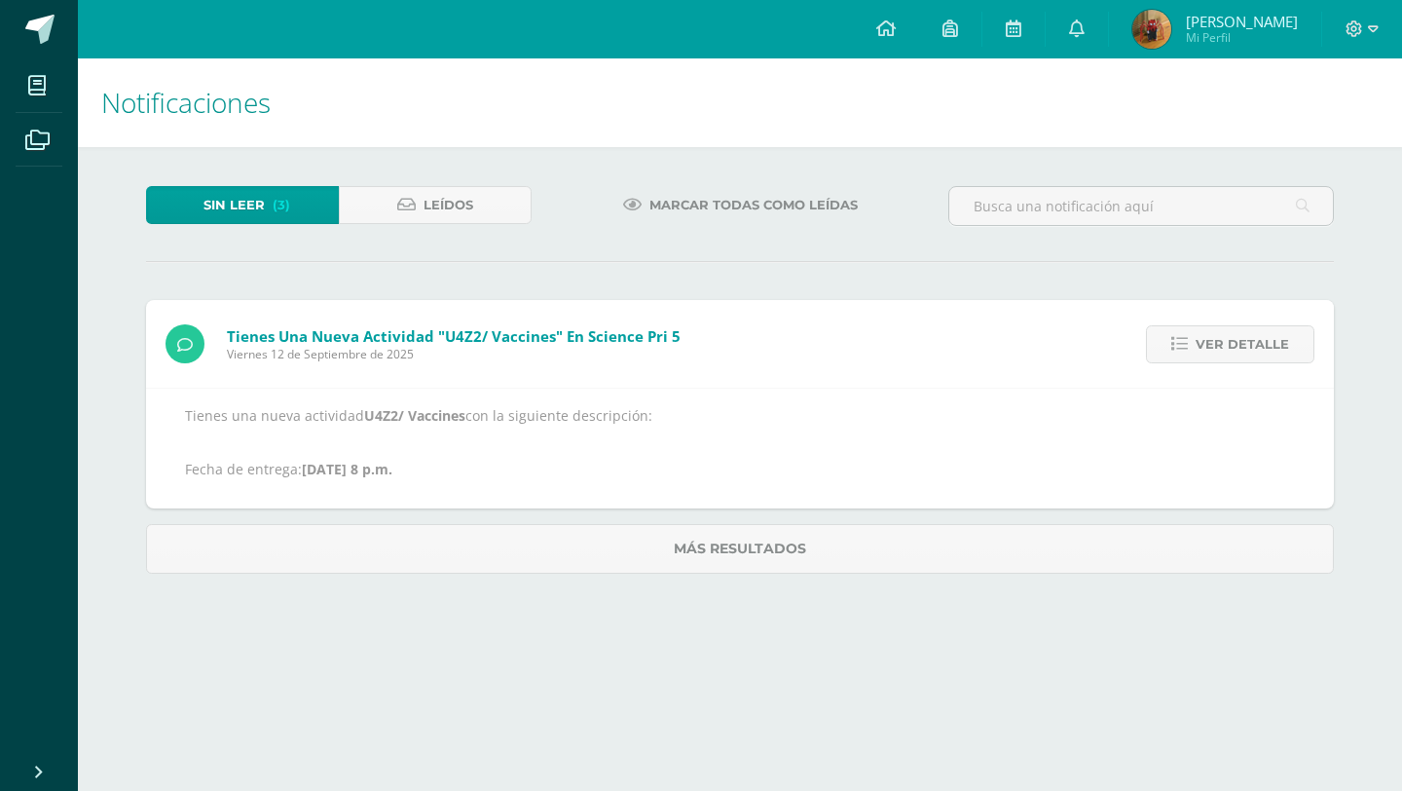
click at [1223, 334] on span "Ver detalle" at bounding box center [1242, 344] width 93 height 36
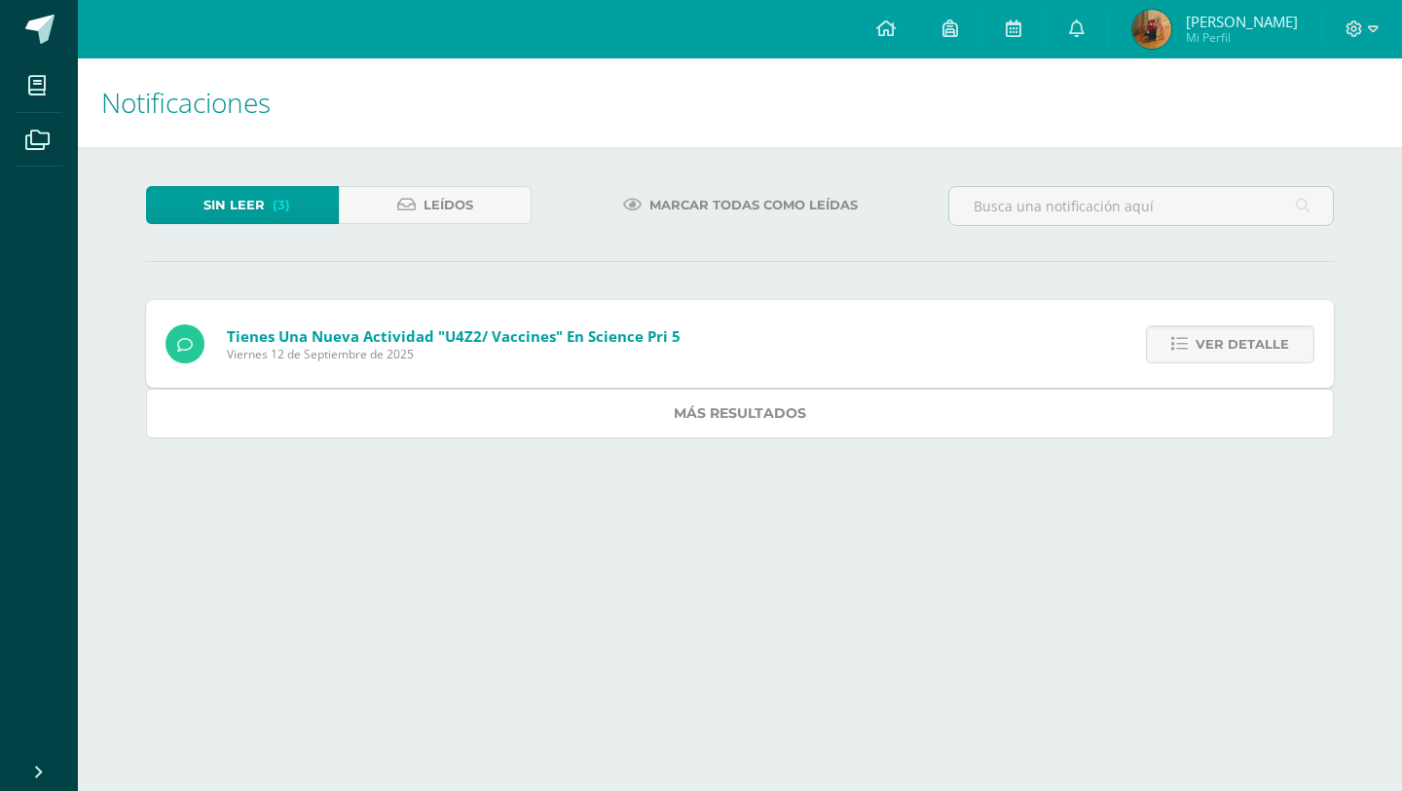
click at [1223, 388] on link "Más resultados" at bounding box center [740, 413] width 1188 height 50
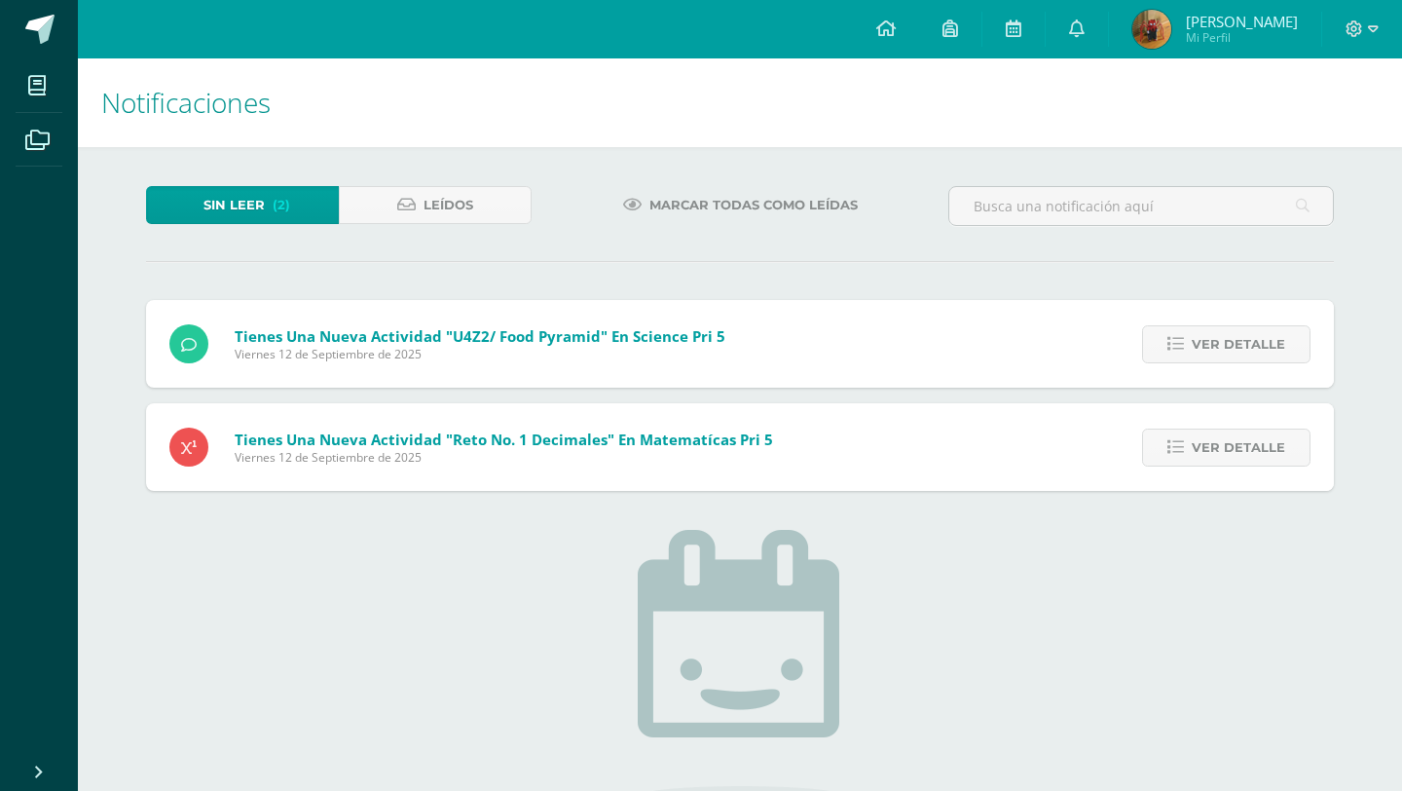
click at [1223, 334] on span "Ver detalle" at bounding box center [1238, 344] width 93 height 36
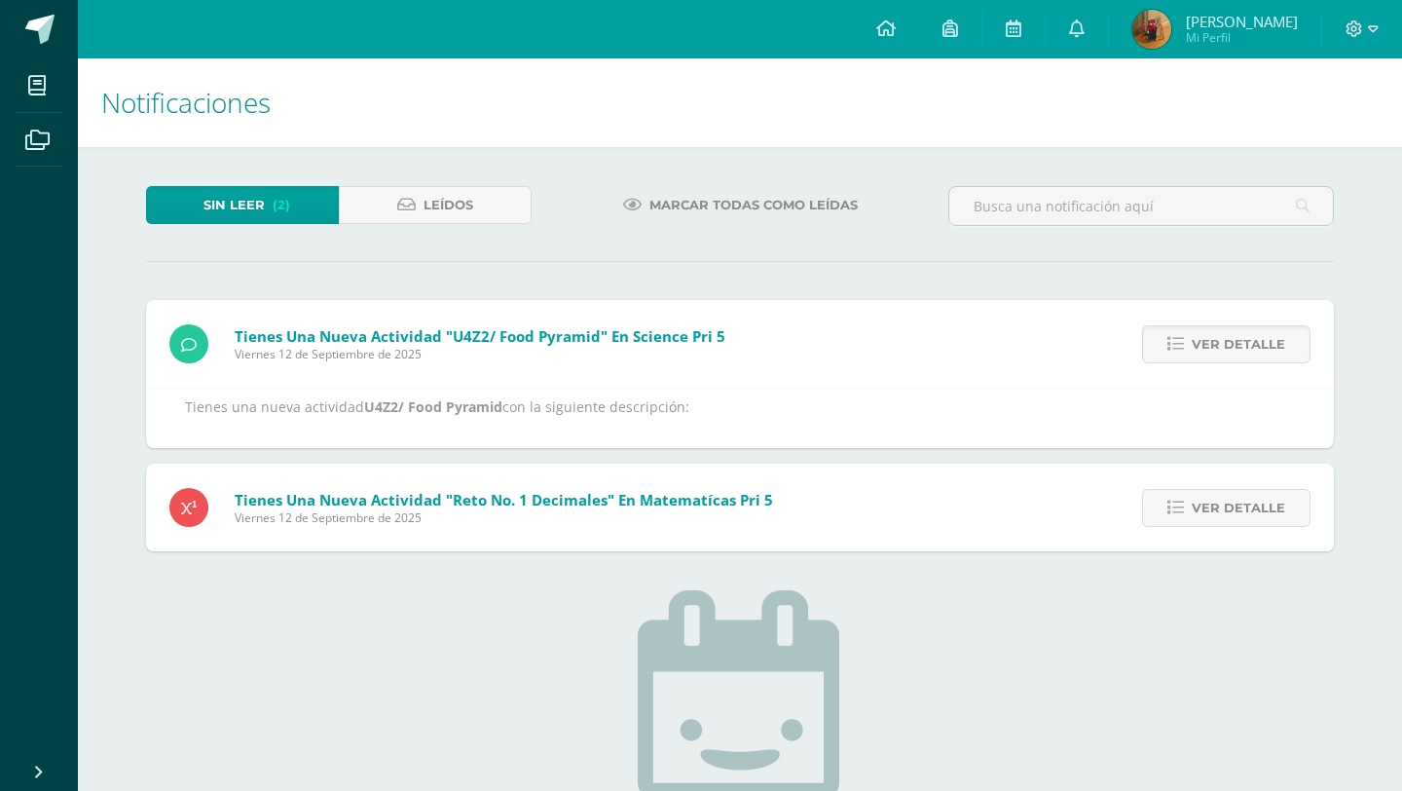
click at [1223, 334] on span "Ver detalle" at bounding box center [1238, 344] width 93 height 36
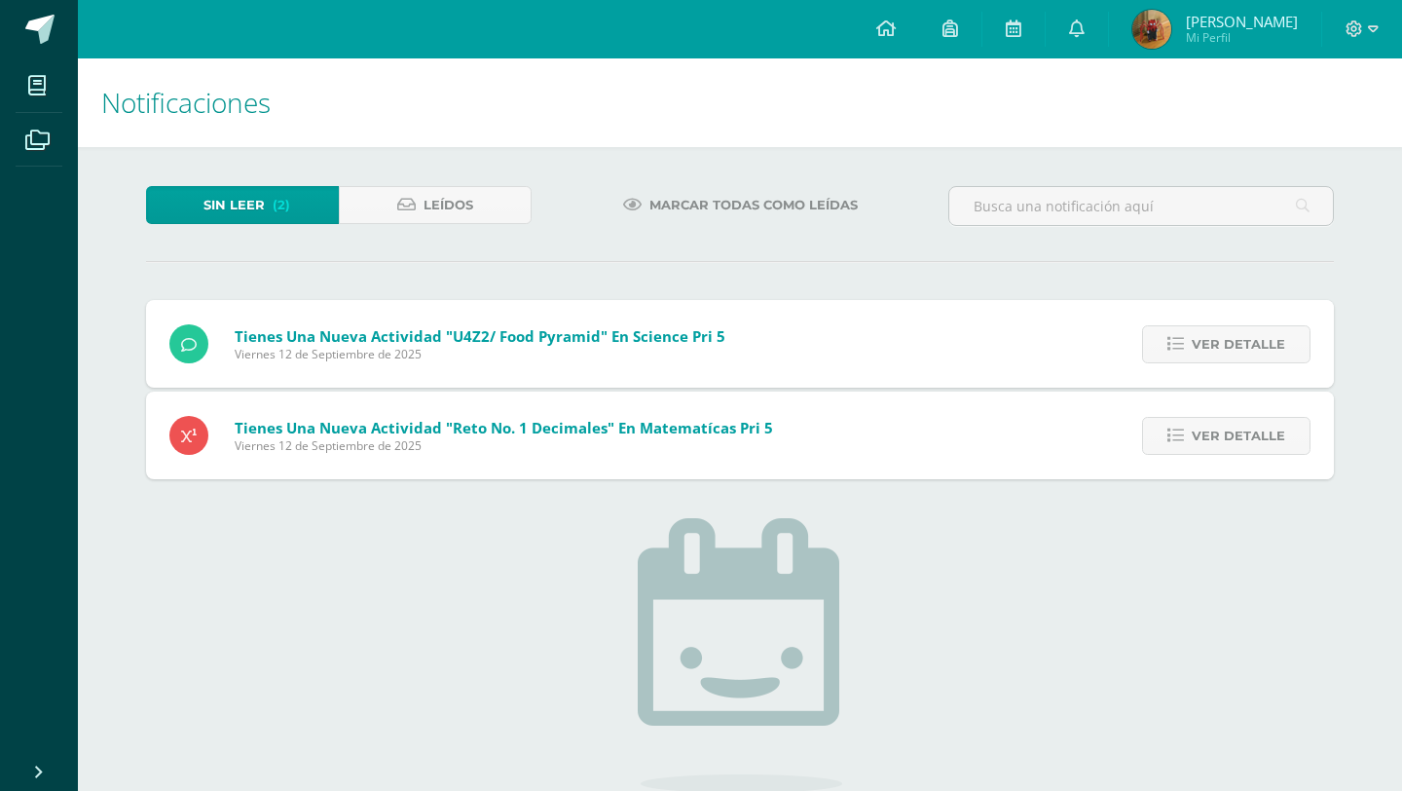
click at [1223, 334] on span "Ver detalle" at bounding box center [1238, 344] width 93 height 36
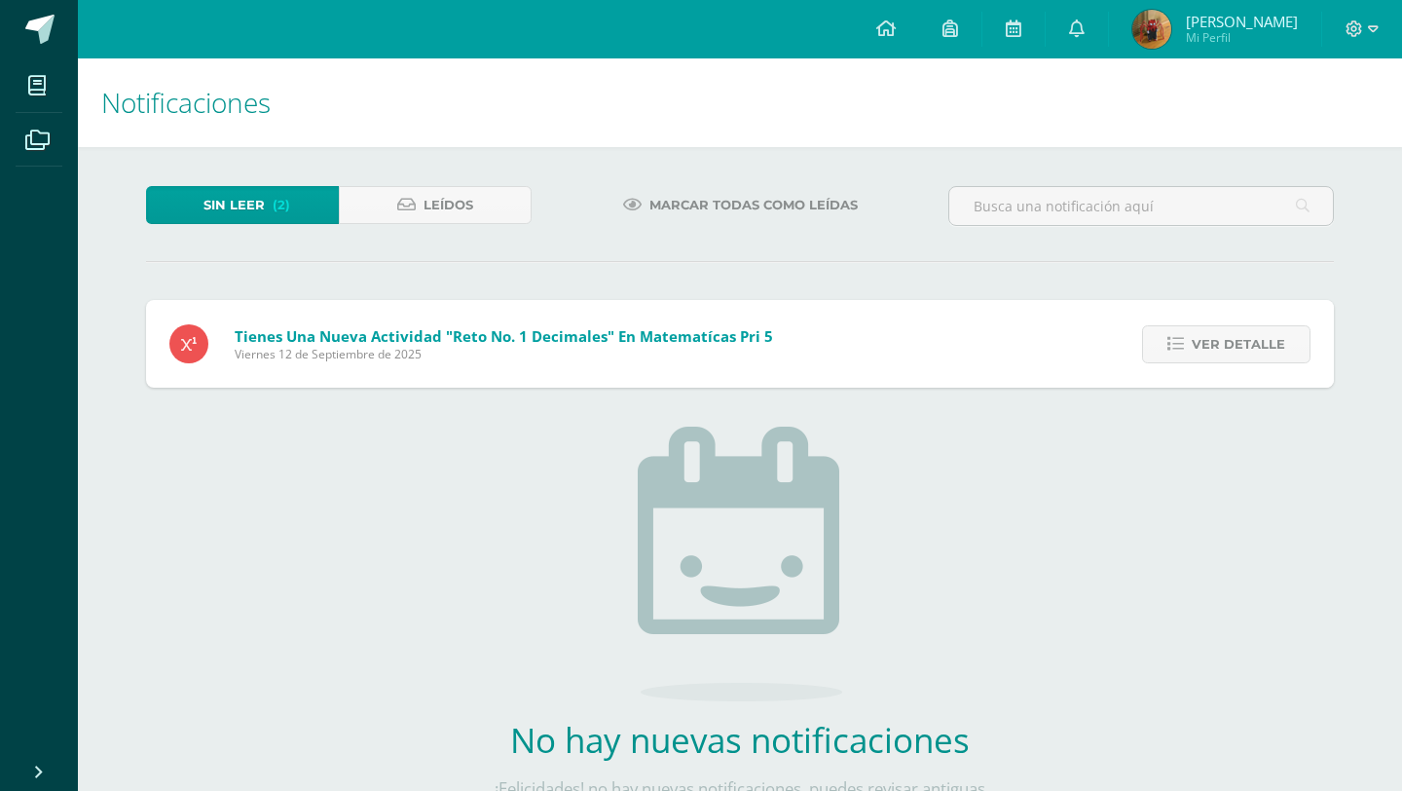
click at [1223, 334] on span "Ver detalle" at bounding box center [1238, 344] width 93 height 36
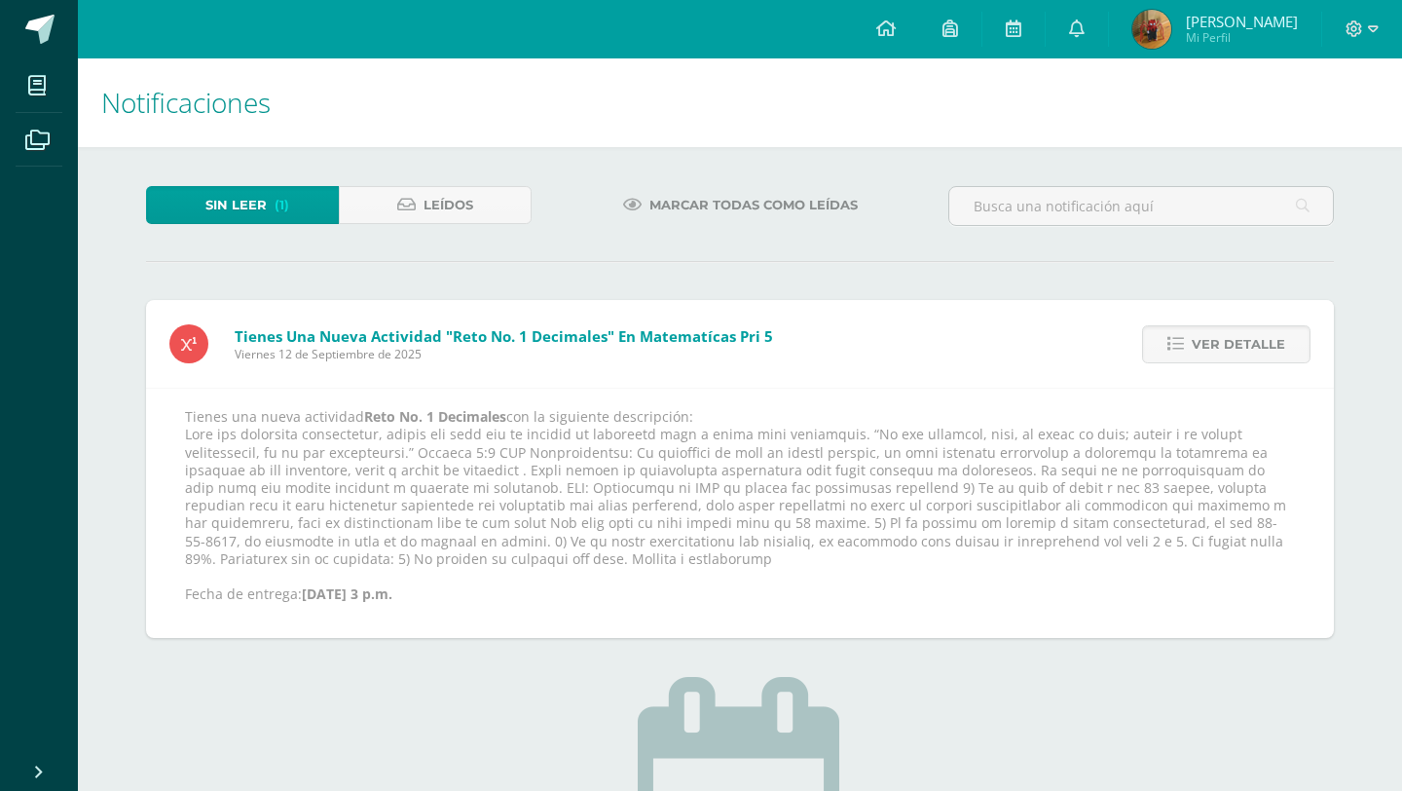
click at [1223, 334] on span "Ver detalle" at bounding box center [1238, 344] width 93 height 36
